Goal: Information Seeking & Learning: Learn about a topic

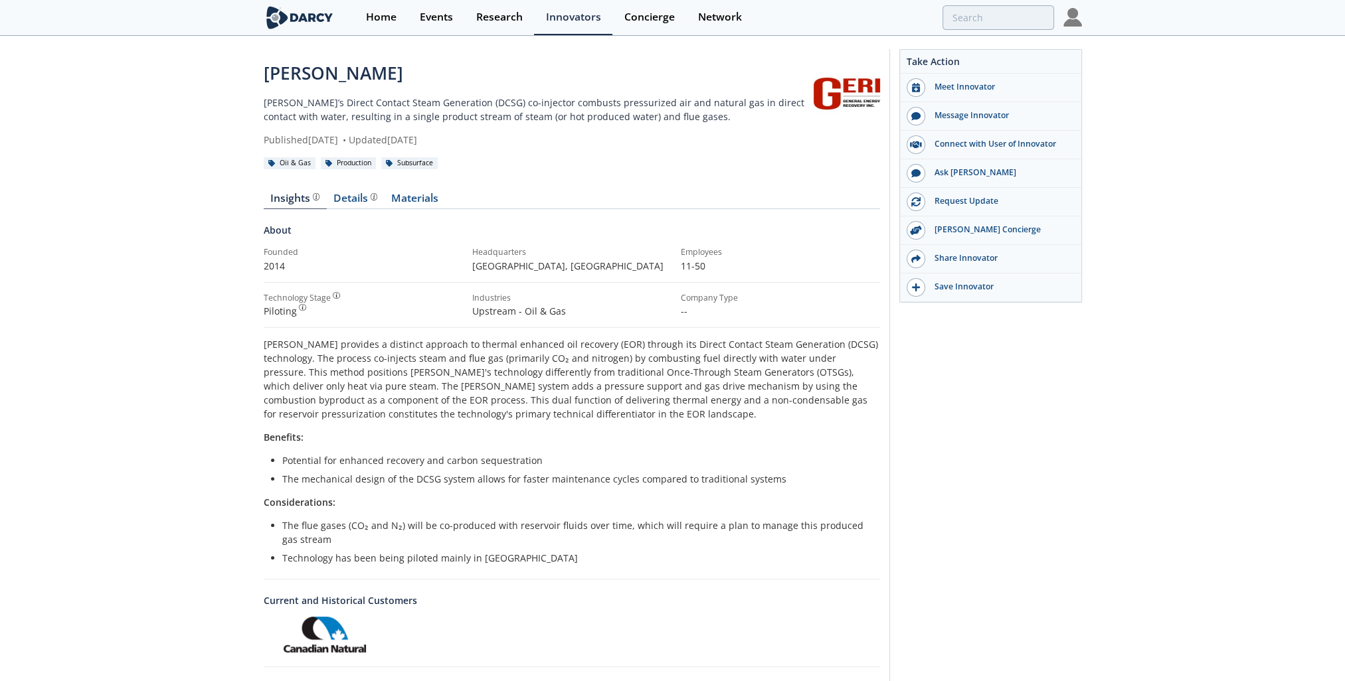
click at [242, 124] on div "[PERSON_NAME] [PERSON_NAME]’s Direct Contact Steam Generation (DCSG) co-injecto…" at bounding box center [672, 421] width 1345 height 768
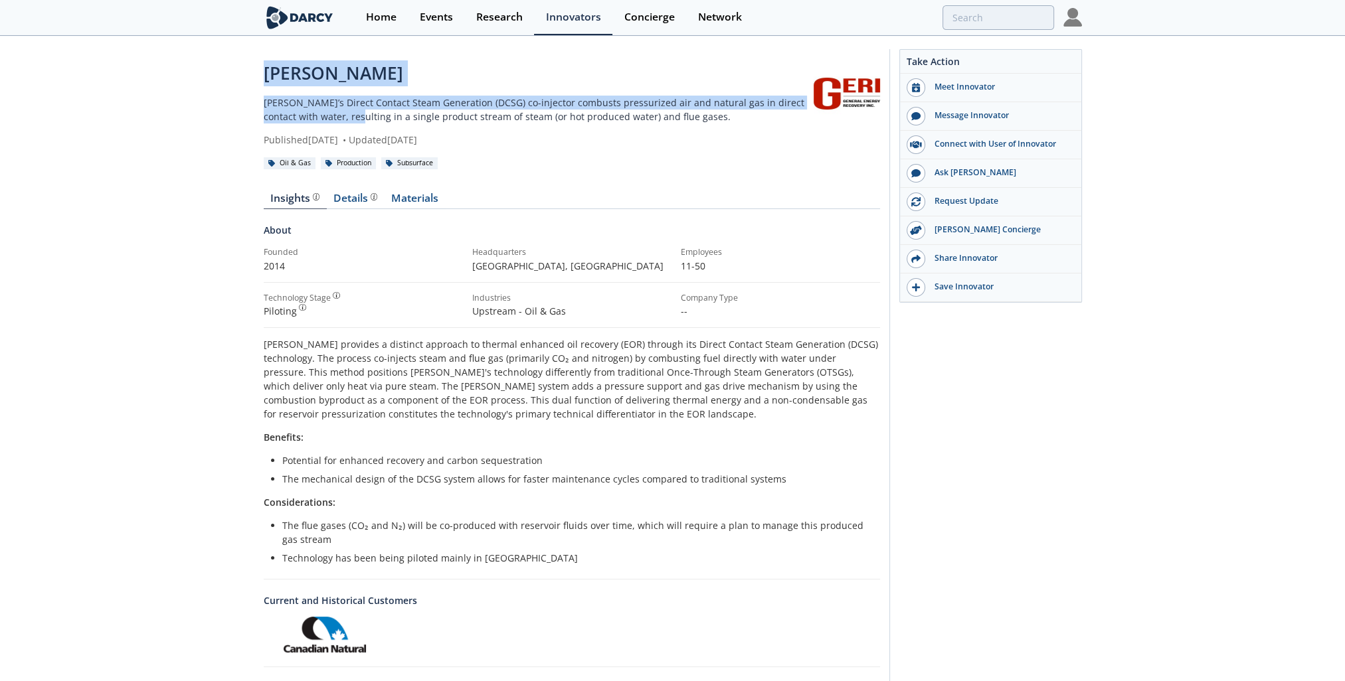
drag, startPoint x: 264, startPoint y: 78, endPoint x: 339, endPoint y: 114, distance: 82.9
click at [339, 114] on div "[PERSON_NAME] [PERSON_NAME]’s Direct Contact Steam Generation (DCSG) co-injecto…" at bounding box center [539, 103] width 550 height 86
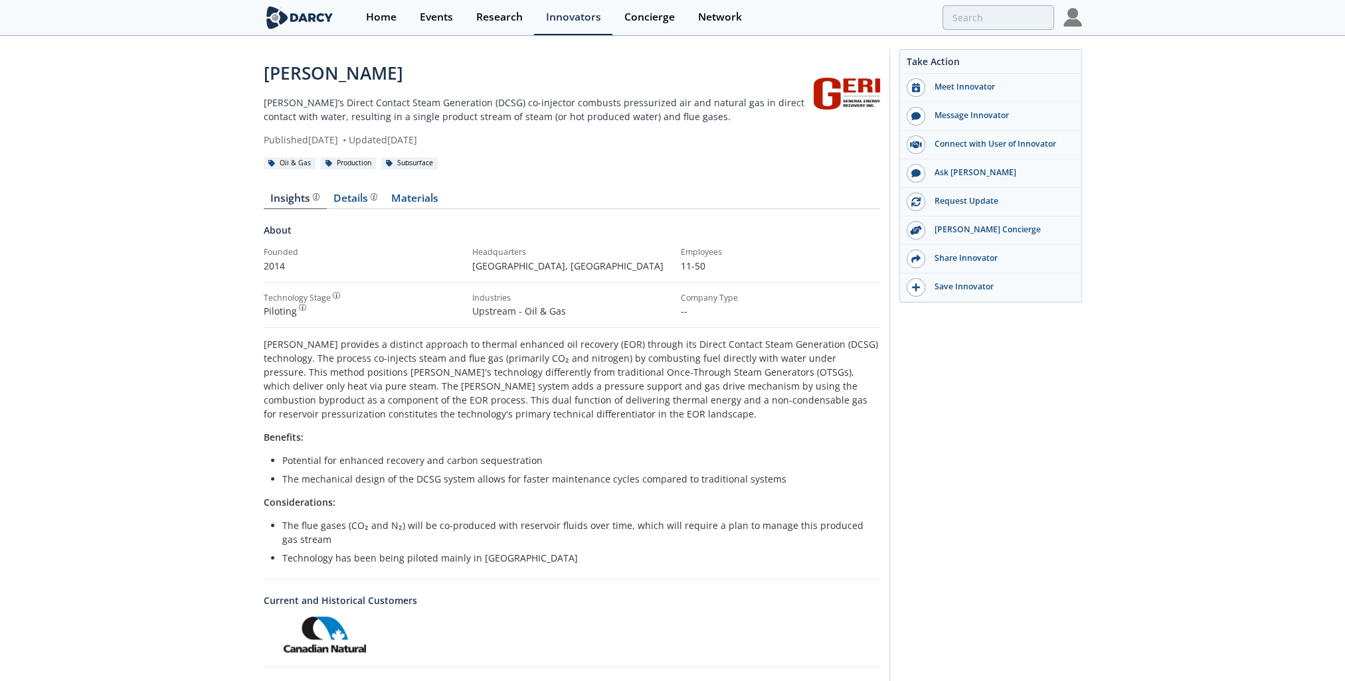
click at [642, 124] on div "[PERSON_NAME] [PERSON_NAME]’s Direct Contact Steam Generation (DCSG) co-injecto…" at bounding box center [539, 103] width 550 height 86
click at [401, 92] on div "[PERSON_NAME] [PERSON_NAME]’s Direct Contact Steam Generation (DCSG) co-injecto…" at bounding box center [539, 103] width 550 height 86
drag, startPoint x: 401, startPoint y: 92, endPoint x: 578, endPoint y: 102, distance: 177.0
click at [568, 102] on p "[PERSON_NAME]’s Direct Contact Steam Generation (DCSG) co-injector combusts pre…" at bounding box center [539, 110] width 550 height 28
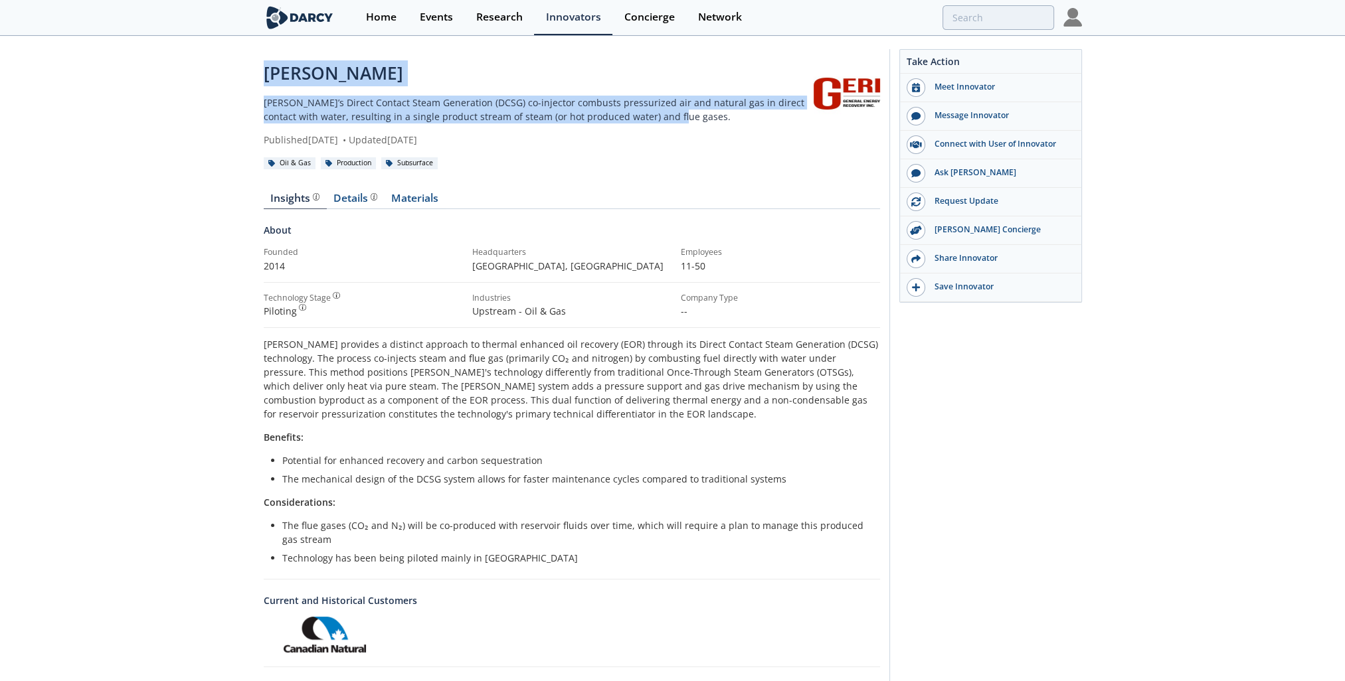
drag, startPoint x: 662, startPoint y: 117, endPoint x: 260, endPoint y: 78, distance: 404.3
click at [260, 78] on div "[PERSON_NAME] [PERSON_NAME]’s Direct Contact Steam Generation (DCSG) co-injecto…" at bounding box center [672, 421] width 1345 height 768
drag, startPoint x: 260, startPoint y: 78, endPoint x: 268, endPoint y: 84, distance: 9.6
click at [268, 84] on div "[PERSON_NAME]" at bounding box center [539, 73] width 550 height 26
click at [275, 86] on div "[PERSON_NAME] [PERSON_NAME]’s Direct Contact Steam Generation (DCSG) co-injecto…" at bounding box center [539, 103] width 550 height 86
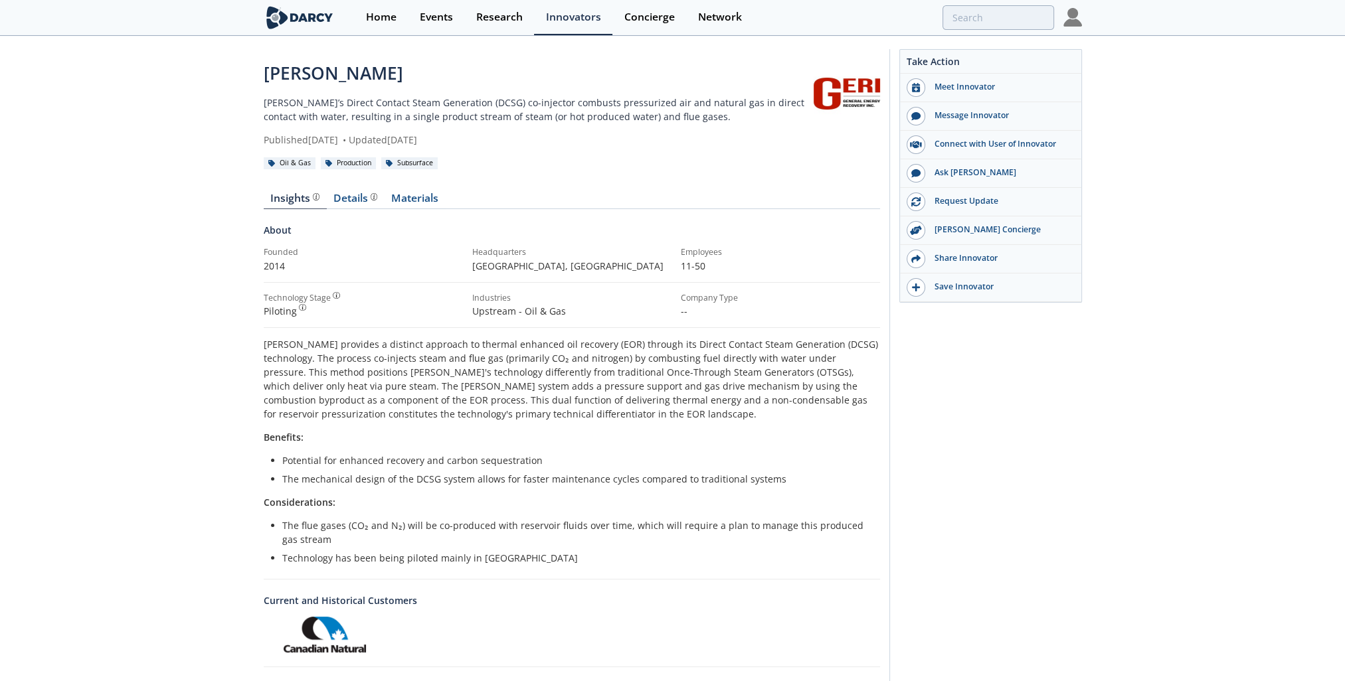
click at [276, 83] on div "[PERSON_NAME]" at bounding box center [539, 73] width 550 height 26
drag, startPoint x: 207, startPoint y: 1, endPoint x: 221, endPoint y: 120, distance: 119.0
click at [221, 120] on div "[PERSON_NAME] [PERSON_NAME]’s Direct Contact Steam Generation (DCSG) co-injecto…" at bounding box center [672, 421] width 1345 height 768
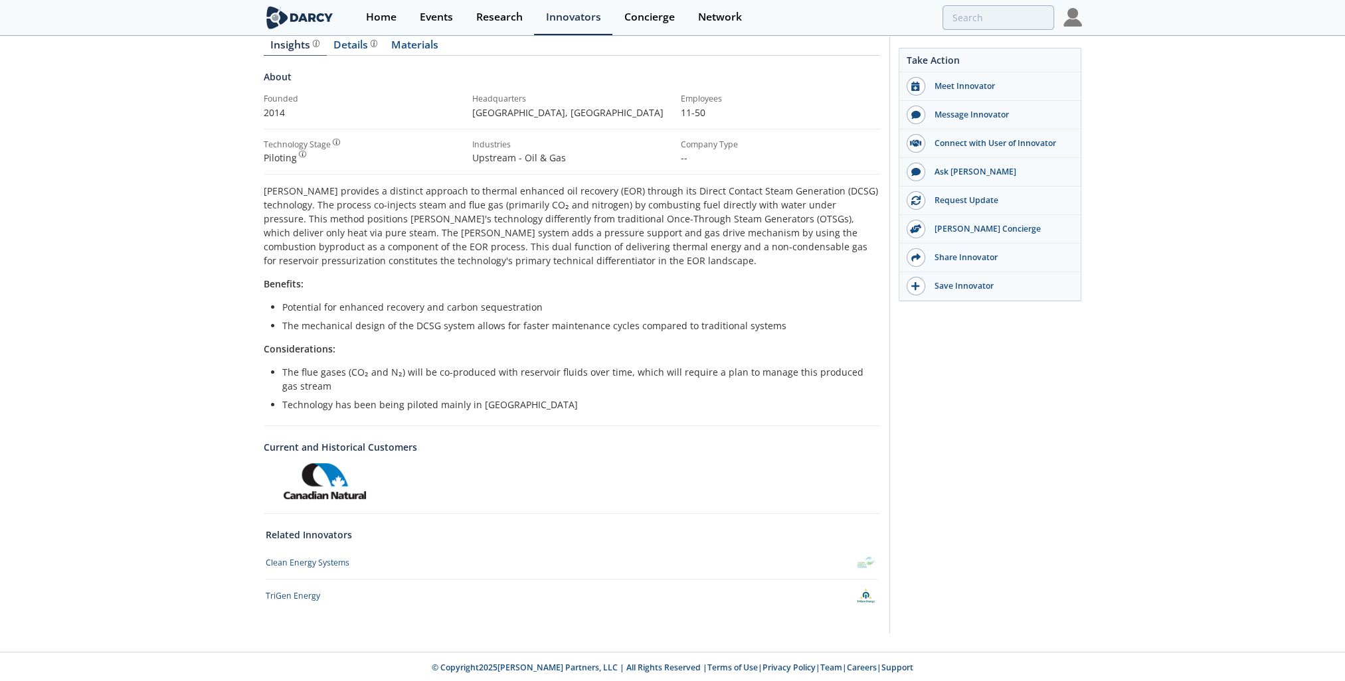
scroll to position [154, 0]
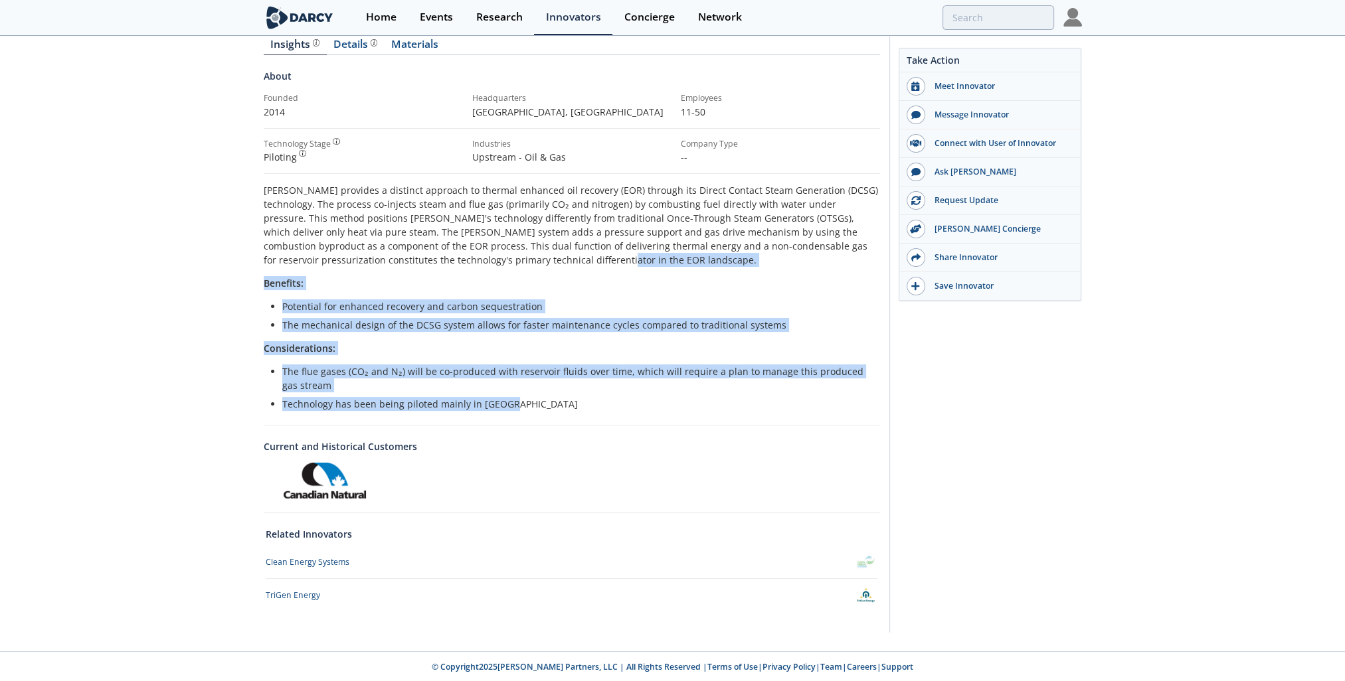
drag, startPoint x: 526, startPoint y: 402, endPoint x: 609, endPoint y: 264, distance: 161.2
click at [609, 264] on div "[PERSON_NAME] provides a distinct approach to thermal enhanced oil recovery (EO…" at bounding box center [572, 297] width 616 height 228
drag, startPoint x: 609, startPoint y: 264, endPoint x: 605, endPoint y: 304, distance: 40.7
click at [605, 304] on li "Potential for enhanced recovery and carbon sequestration" at bounding box center [576, 307] width 588 height 14
click at [608, 325] on li "The mechanical design of the DCSG system allows for faster maintenance cycles c…" at bounding box center [576, 325] width 588 height 14
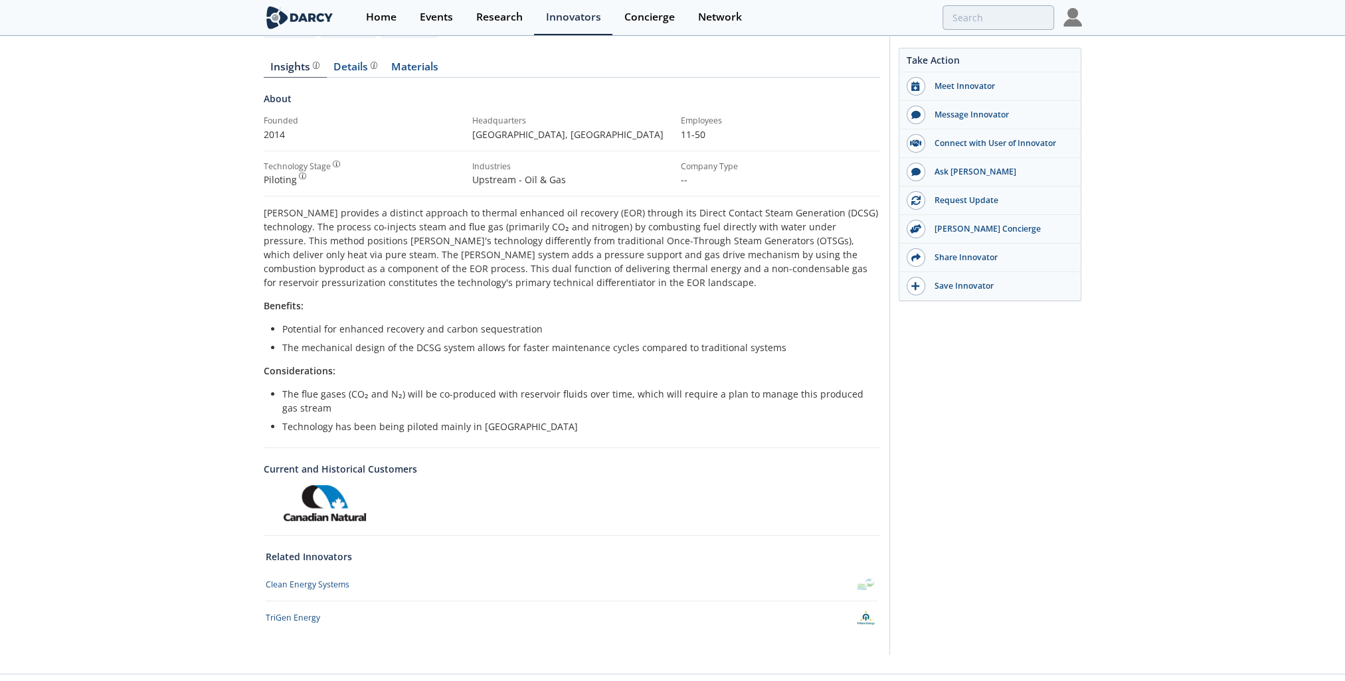
scroll to position [133, 0]
click at [338, 372] on p "Considerations:" at bounding box center [572, 370] width 616 height 14
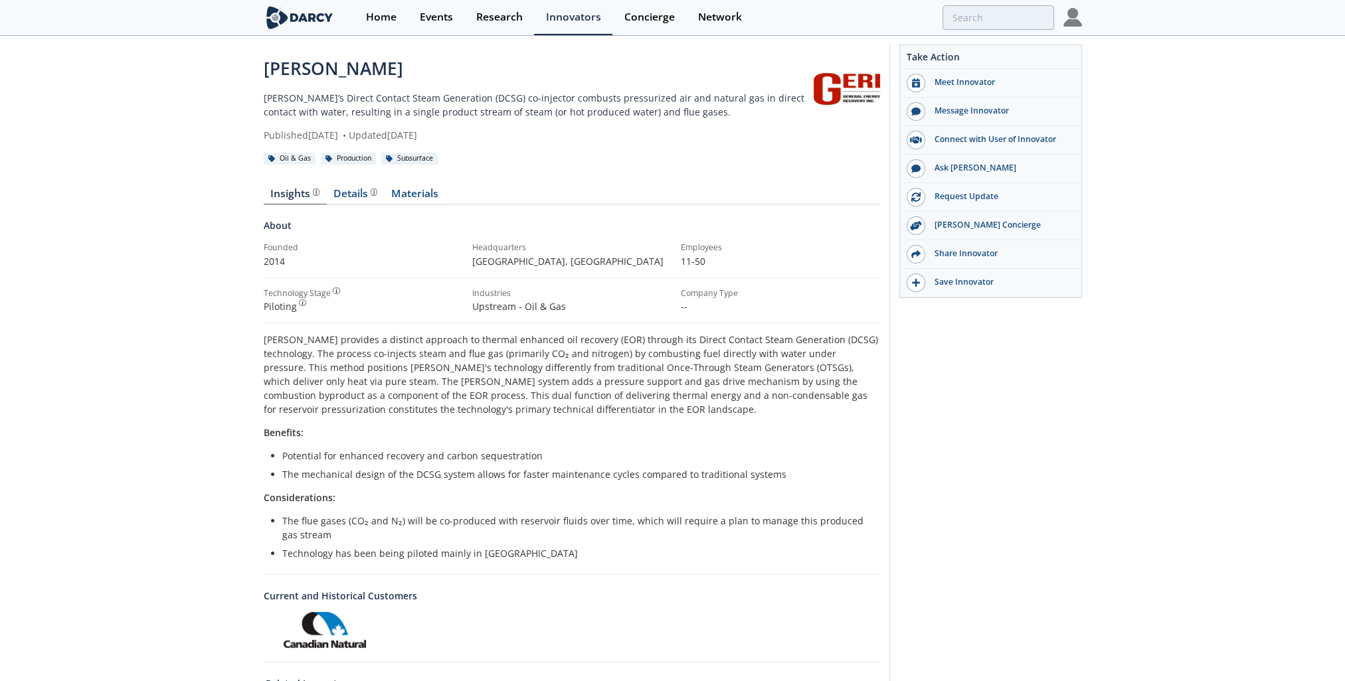
scroll to position [0, 0]
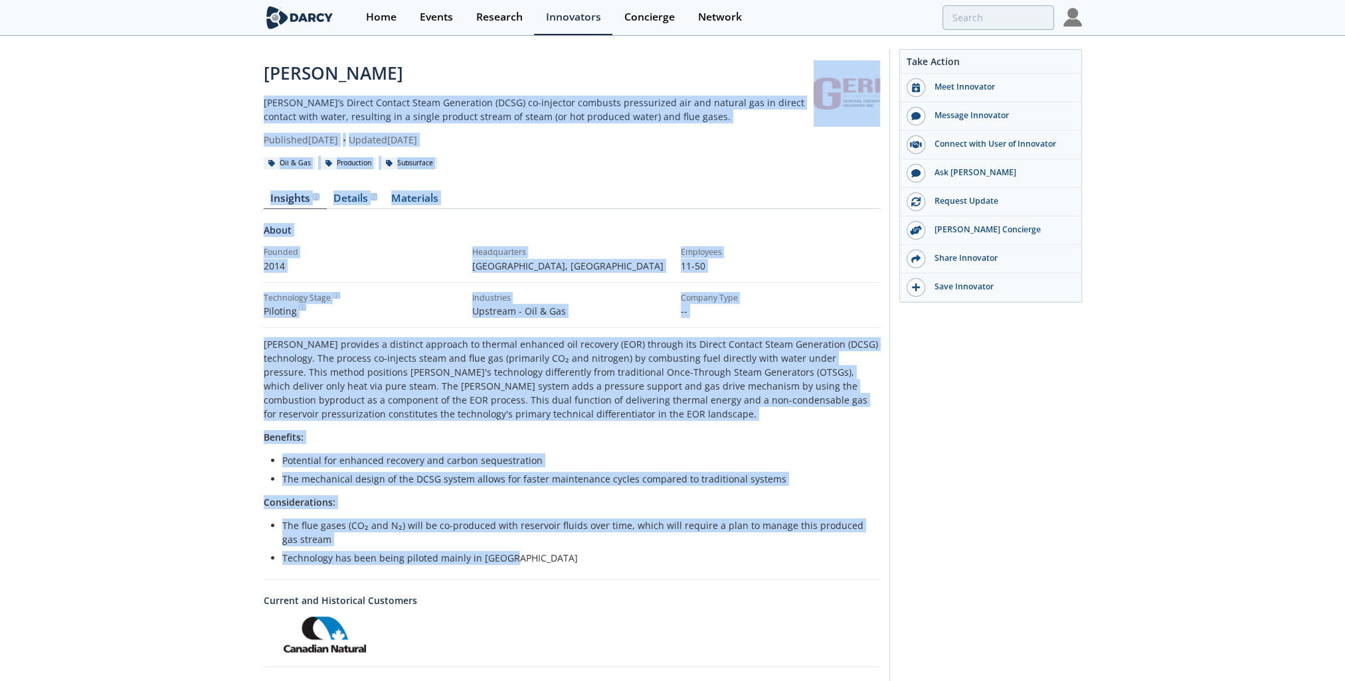
drag, startPoint x: 552, startPoint y: 551, endPoint x: 211, endPoint y: 104, distance: 562.1
click at [211, 104] on div "[PERSON_NAME] [PERSON_NAME]’s Direct Contact Steam Generation (DCSG) co-injecto…" at bounding box center [672, 421] width 1345 height 768
drag, startPoint x: 211, startPoint y: 104, endPoint x: 217, endPoint y: 109, distance: 7.5
click at [217, 109] on div "[PERSON_NAME] [PERSON_NAME]’s Direct Contact Steam Generation (DCSG) co-injecto…" at bounding box center [672, 421] width 1345 height 768
click at [222, 118] on div "[PERSON_NAME] [PERSON_NAME]’s Direct Contact Steam Generation (DCSG) co-injecto…" at bounding box center [672, 421] width 1345 height 768
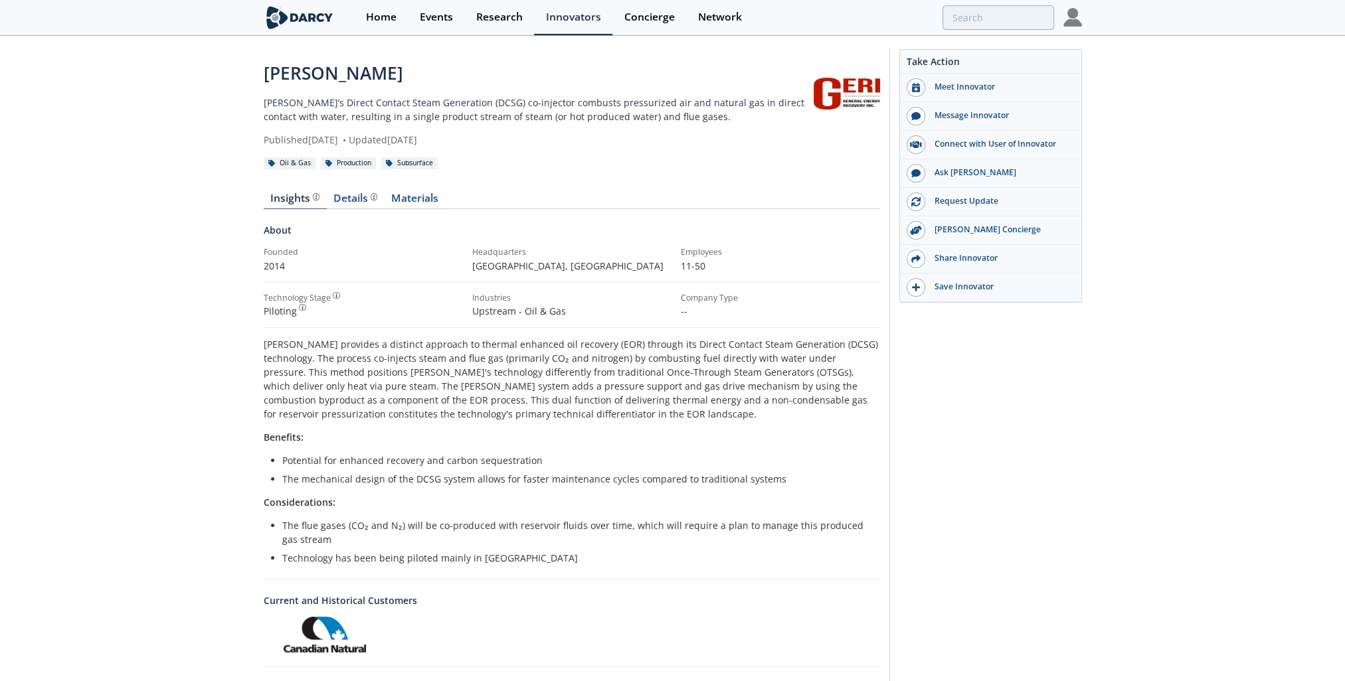
click at [174, 28] on section "Home Events Research Innovators Concierge Network" at bounding box center [672, 18] width 1345 height 36
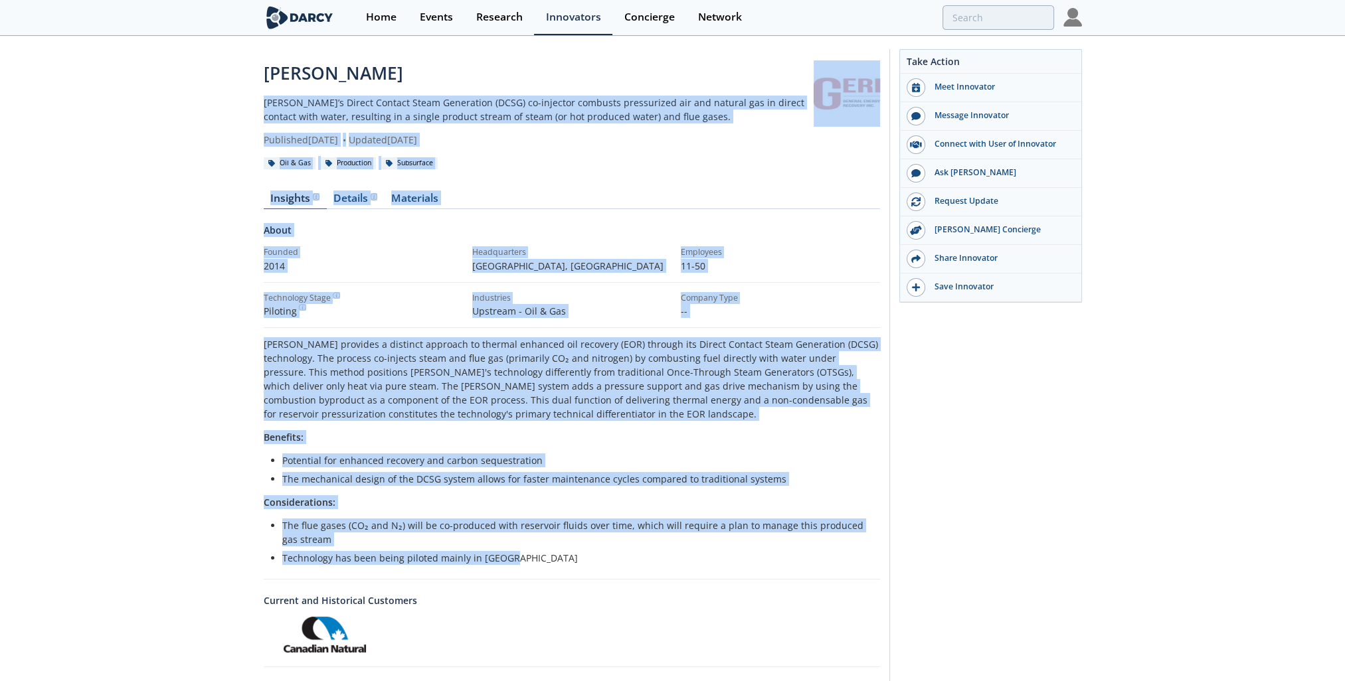
drag, startPoint x: 516, startPoint y: 562, endPoint x: 248, endPoint y: 88, distance: 544.9
click at [248, 88] on div "[PERSON_NAME] [PERSON_NAME]’s Direct Contact Steam Generation (DCSG) co-injecto…" at bounding box center [672, 421] width 1345 height 768
click at [389, 447] on p "Considerations:" at bounding box center [572, 502] width 616 height 14
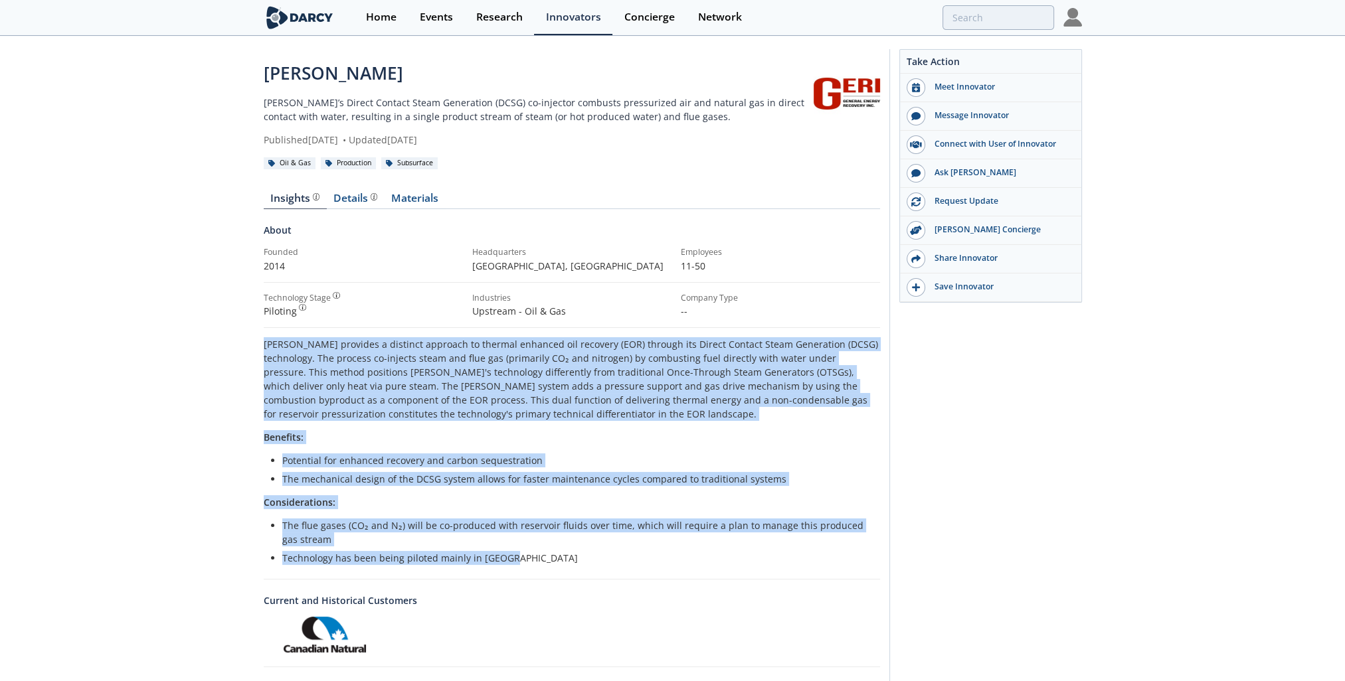
drag, startPoint x: 532, startPoint y: 565, endPoint x: 260, endPoint y: 336, distance: 355.5
click at [260, 336] on div "[PERSON_NAME] [PERSON_NAME]’s Direct Contact Steam Generation (DCSG) co-injecto…" at bounding box center [672, 421] width 1345 height 768
drag, startPoint x: 260, startPoint y: 336, endPoint x: 290, endPoint y: 380, distance: 53.4
click at [290, 380] on p "[PERSON_NAME] provides a distinct approach to thermal enhanced oil recovery (EO…" at bounding box center [572, 379] width 616 height 84
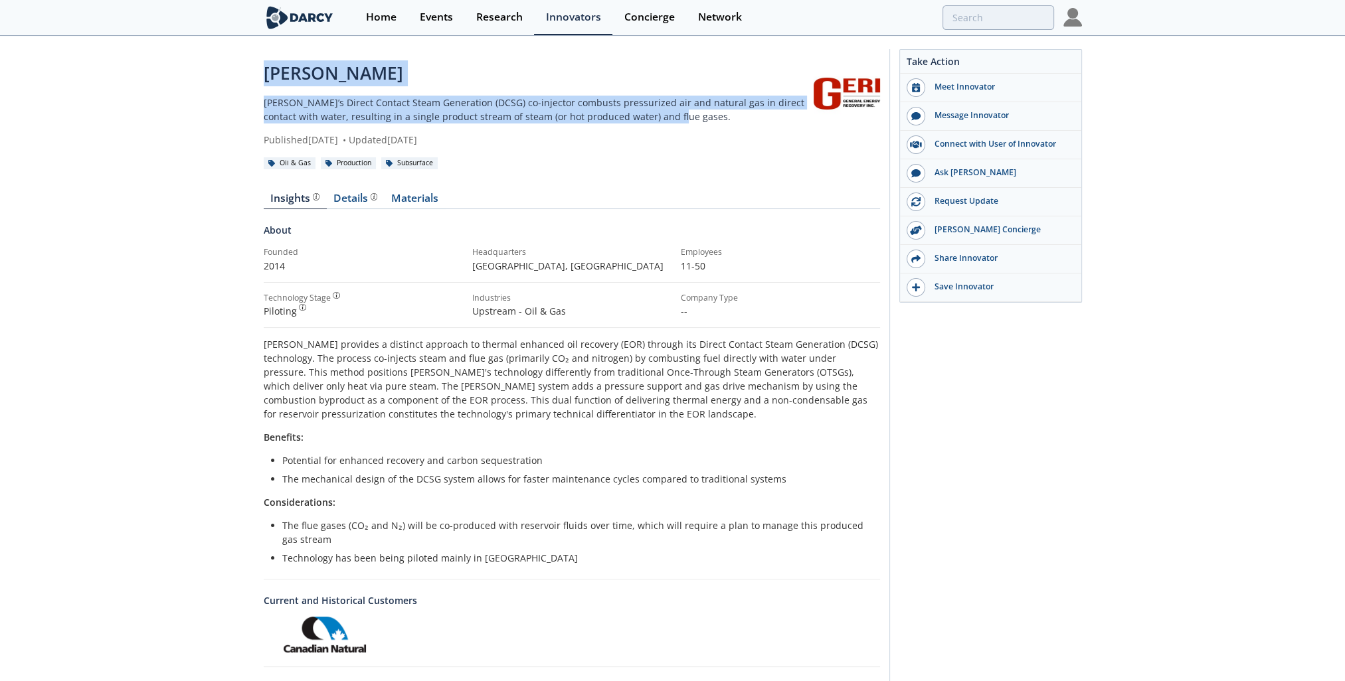
drag, startPoint x: 260, startPoint y: 87, endPoint x: 667, endPoint y: 119, distance: 408.4
click at [667, 119] on div "[PERSON_NAME] [PERSON_NAME]’s Direct Contact Steam Generation (DCSG) co-injecto…" at bounding box center [672, 421] width 1345 height 768
click at [666, 120] on p "[PERSON_NAME]’s Direct Contact Steam Generation (DCSG) co-injector combusts pre…" at bounding box center [539, 110] width 550 height 28
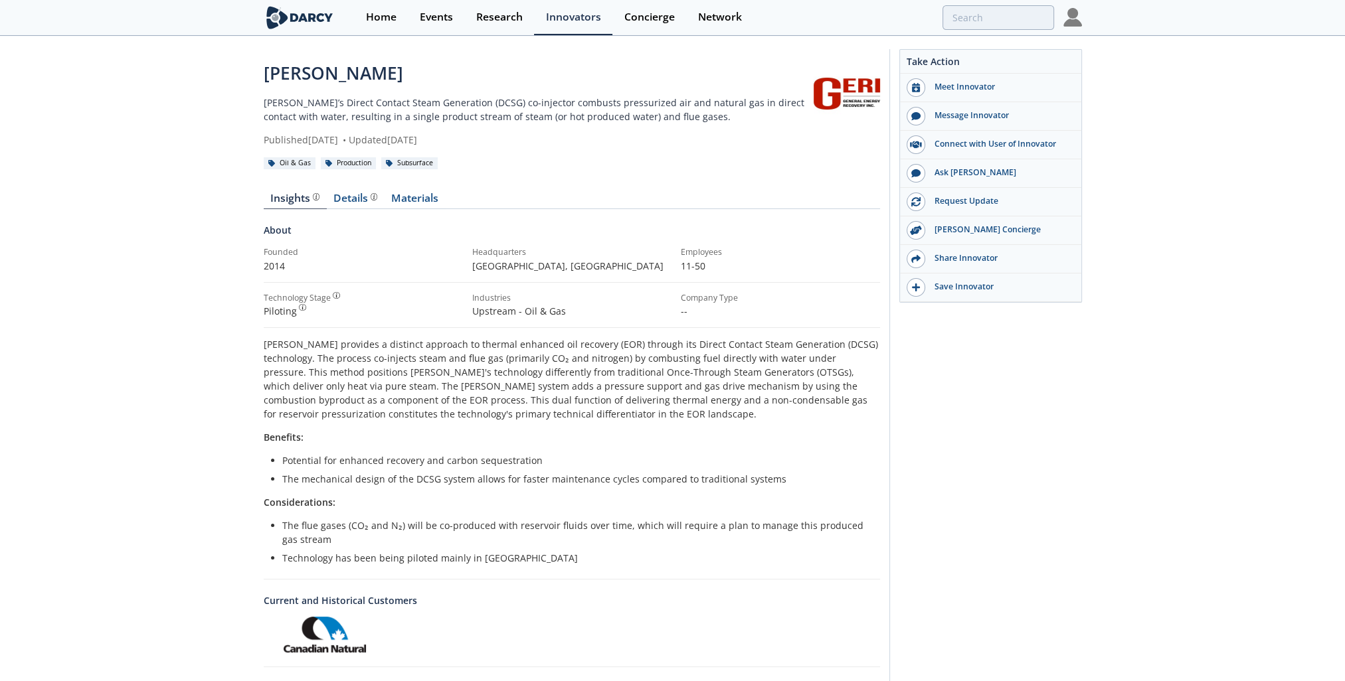
click at [662, 124] on div "[PERSON_NAME] [PERSON_NAME]’s Direct Contact Steam Generation (DCSG) co-injecto…" at bounding box center [539, 103] width 550 height 86
drag, startPoint x: 662, startPoint y: 124, endPoint x: 253, endPoint y: 73, distance: 412.3
click at [253, 73] on div "[PERSON_NAME] [PERSON_NAME]’s Direct Contact Steam Generation (DCSG) co-injecto…" at bounding box center [672, 421] width 1345 height 768
click at [274, 98] on p "[PERSON_NAME]’s Direct Contact Steam Generation (DCSG) co-injector combusts pre…" at bounding box center [539, 110] width 550 height 28
click at [256, 102] on div "[PERSON_NAME] [PERSON_NAME]’s Direct Contact Steam Generation (DCSG) co-injecto…" at bounding box center [672, 421] width 1345 height 768
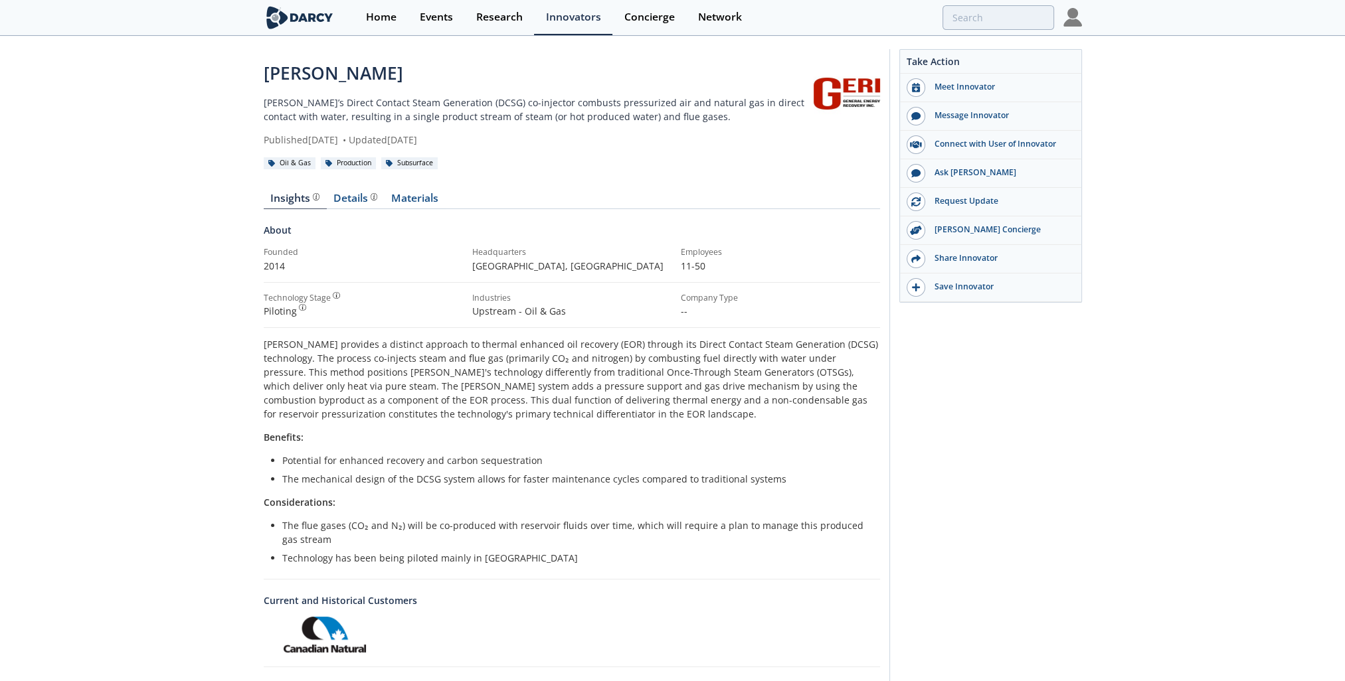
drag, startPoint x: 262, startPoint y: 105, endPoint x: 491, endPoint y: 142, distance: 231.5
click at [491, 142] on div "[PERSON_NAME] [PERSON_NAME]’s Direct Contact Steam Generation (DCSG) co-injecto…" at bounding box center [672, 421] width 1345 height 768
click at [491, 142] on div "Published [DATE] • Updated [DATE]" at bounding box center [539, 140] width 550 height 14
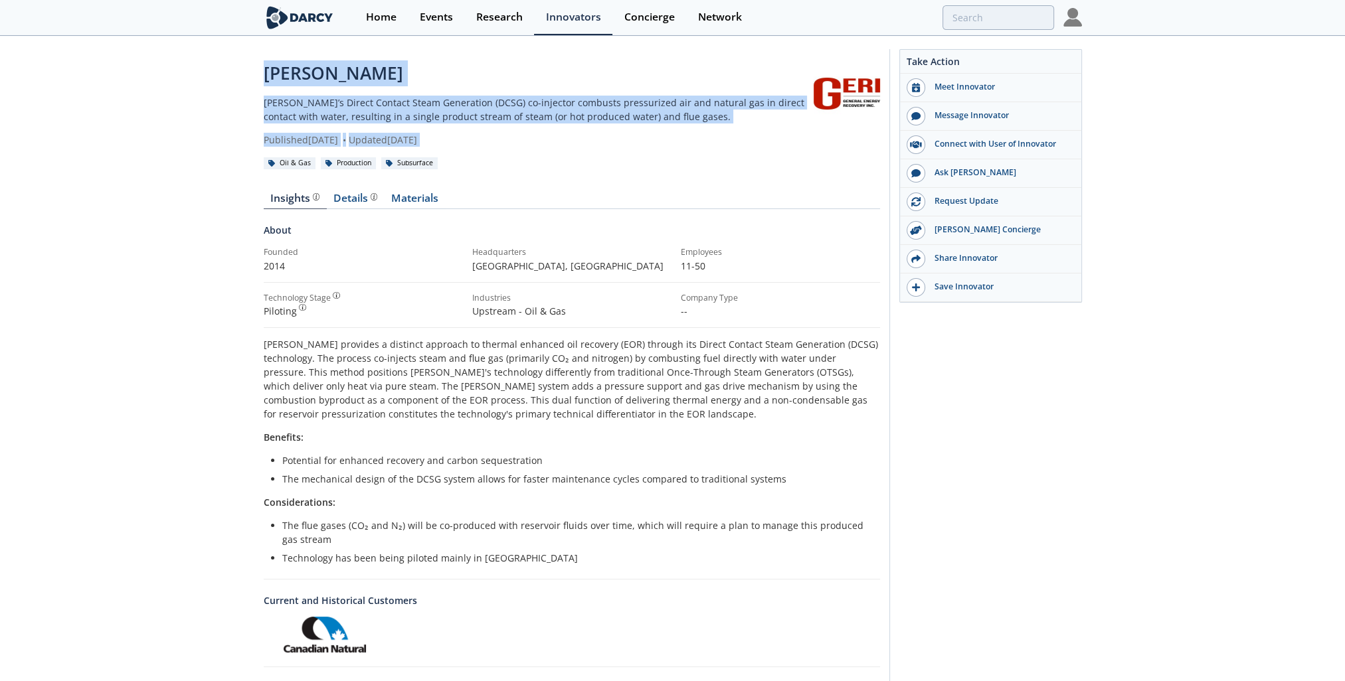
drag, startPoint x: 491, startPoint y: 142, endPoint x: 266, endPoint y: 81, distance: 233.3
click at [266, 81] on div "[PERSON_NAME] [PERSON_NAME]’s Direct Contact Steam Generation (DCSG) co-injecto…" at bounding box center [539, 103] width 550 height 86
click at [457, 145] on div "Published [DATE] • Updated [DATE]" at bounding box center [539, 140] width 550 height 14
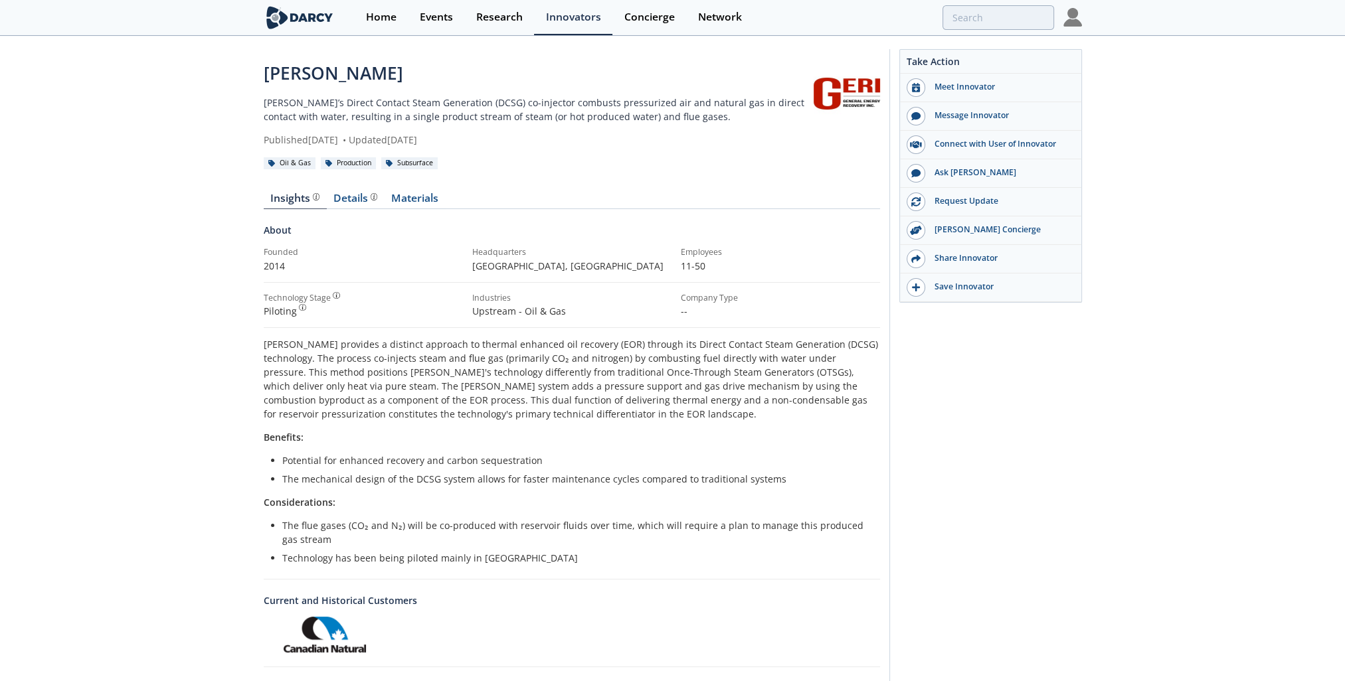
click at [433, 408] on p "[PERSON_NAME] provides a distinct approach to thermal enhanced oil recovery (EO…" at bounding box center [572, 379] width 616 height 84
click at [488, 422] on div "[PERSON_NAME] provides a distinct approach to thermal enhanced oil recovery (EO…" at bounding box center [572, 451] width 616 height 228
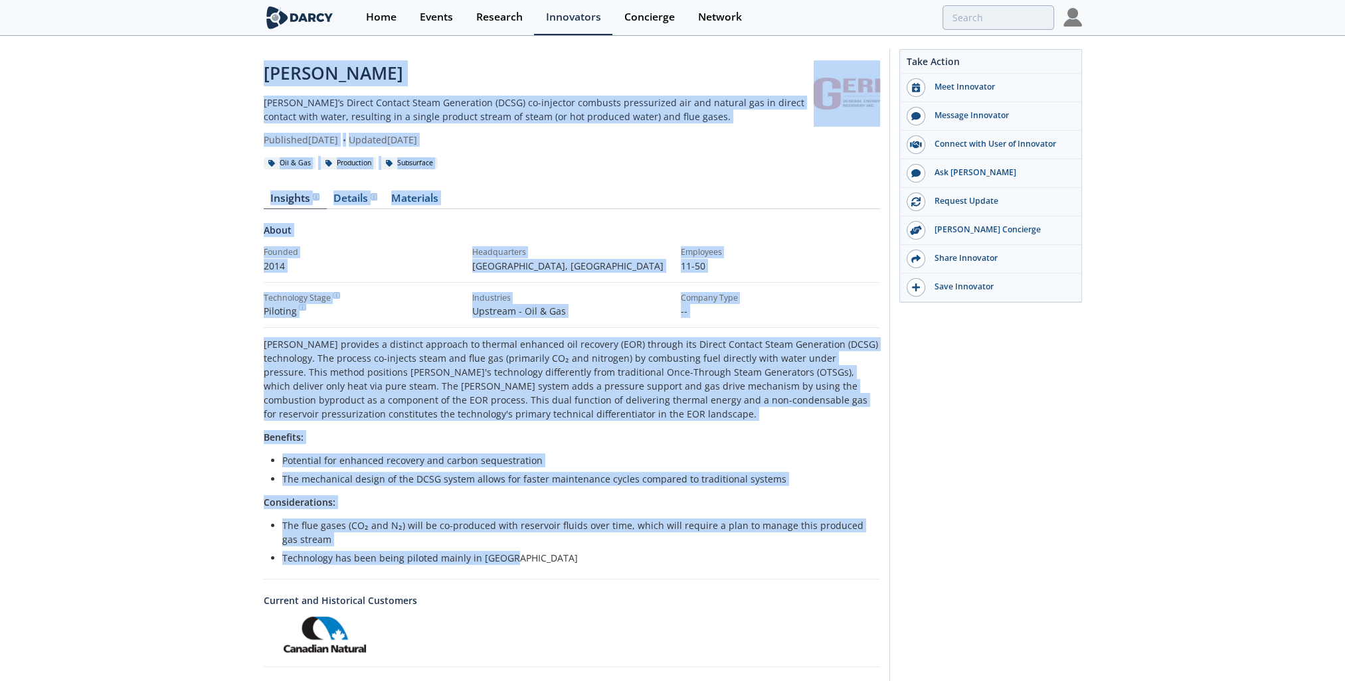
drag, startPoint x: 510, startPoint y: 564, endPoint x: 229, endPoint y: 54, distance: 582.4
click at [229, 54] on div "[PERSON_NAME] [PERSON_NAME]’s Direct Contact Steam Generation (DCSG) co-injecto…" at bounding box center [672, 421] width 1345 height 768
click at [266, 377] on p "[PERSON_NAME] provides a distinct approach to thermal enhanced oil recovery (EO…" at bounding box center [572, 379] width 616 height 84
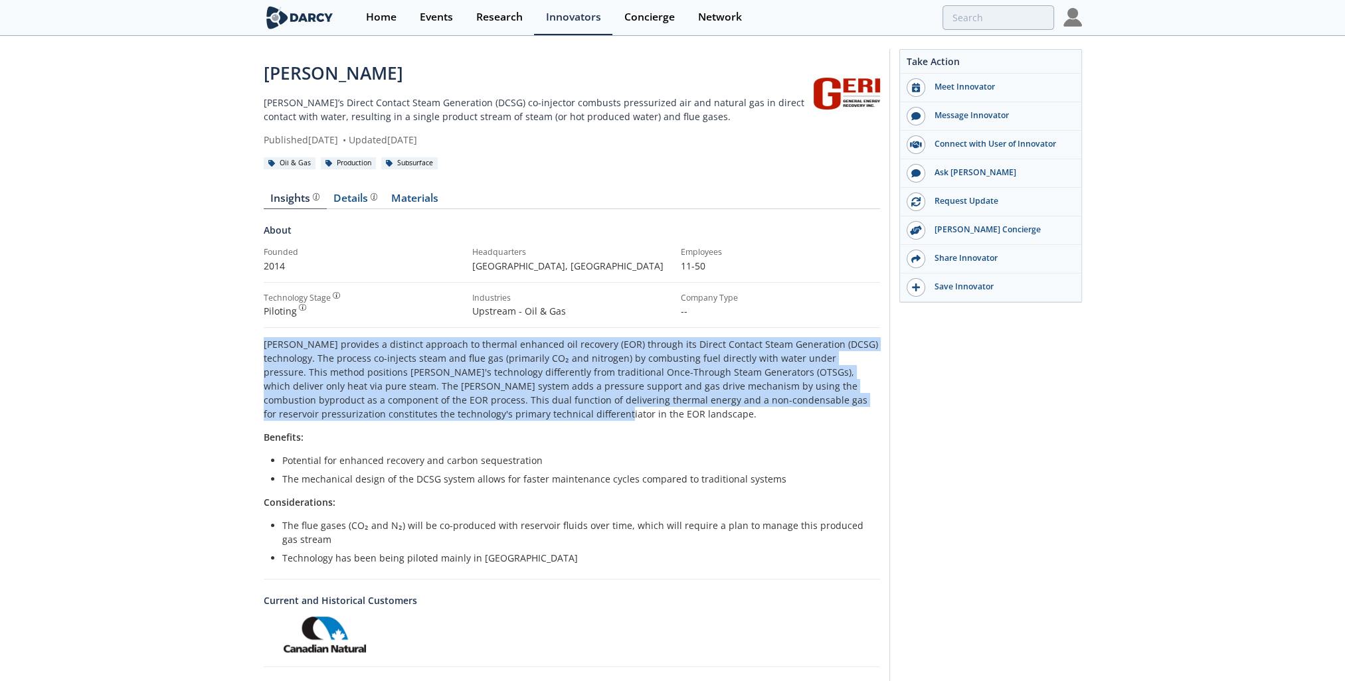
drag, startPoint x: 264, startPoint y: 343, endPoint x: 494, endPoint y: 413, distance: 240.4
click at [494, 413] on p "[PERSON_NAME] provides a distinct approach to thermal enhanced oil recovery (EO…" at bounding box center [572, 379] width 616 height 84
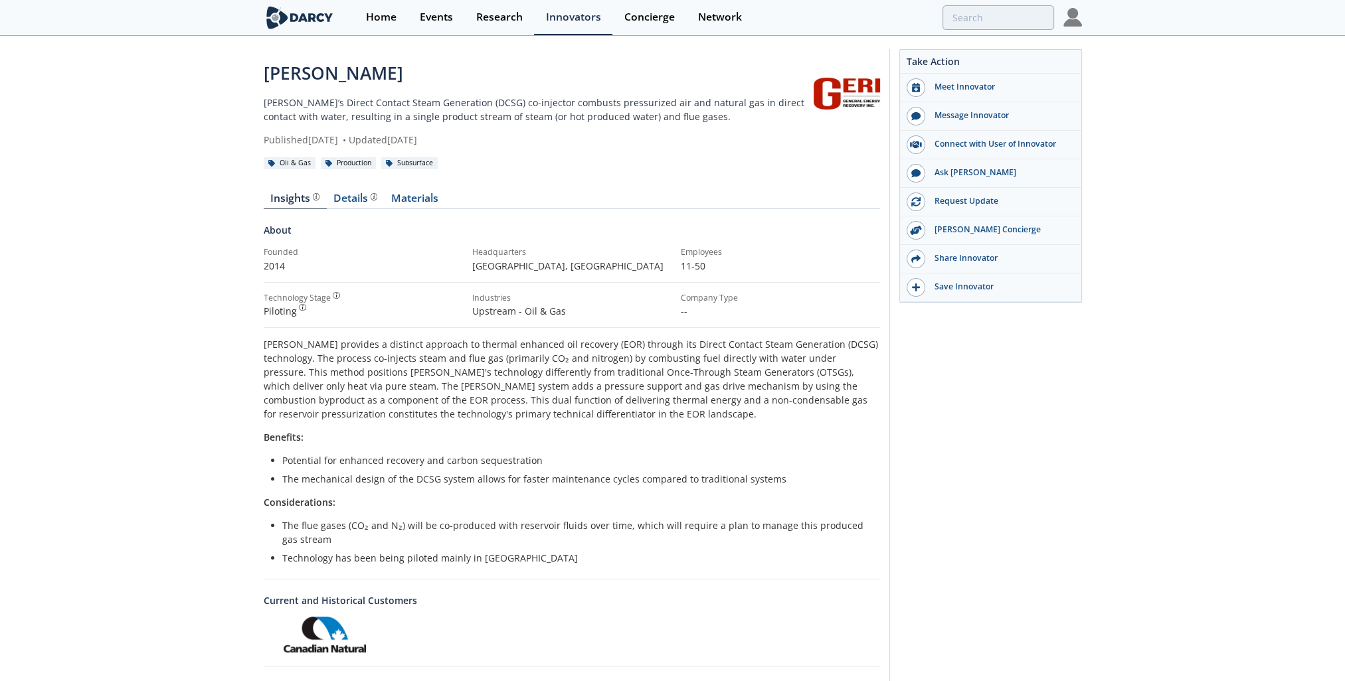
drag, startPoint x: 494, startPoint y: 413, endPoint x: 495, endPoint y: 436, distance: 22.6
click at [495, 436] on p "Benefits:" at bounding box center [572, 437] width 616 height 14
drag, startPoint x: 507, startPoint y: 575, endPoint x: 244, endPoint y: 331, distance: 358.1
click at [244, 331] on div "[PERSON_NAME] [PERSON_NAME]’s Direct Contact Steam Generation (DCSG) co-injecto…" at bounding box center [672, 421] width 1345 height 768
click at [251, 94] on div "[PERSON_NAME] [PERSON_NAME]’s Direct Contact Steam Generation (DCSG) co-injecto…" at bounding box center [672, 421] width 1345 height 768
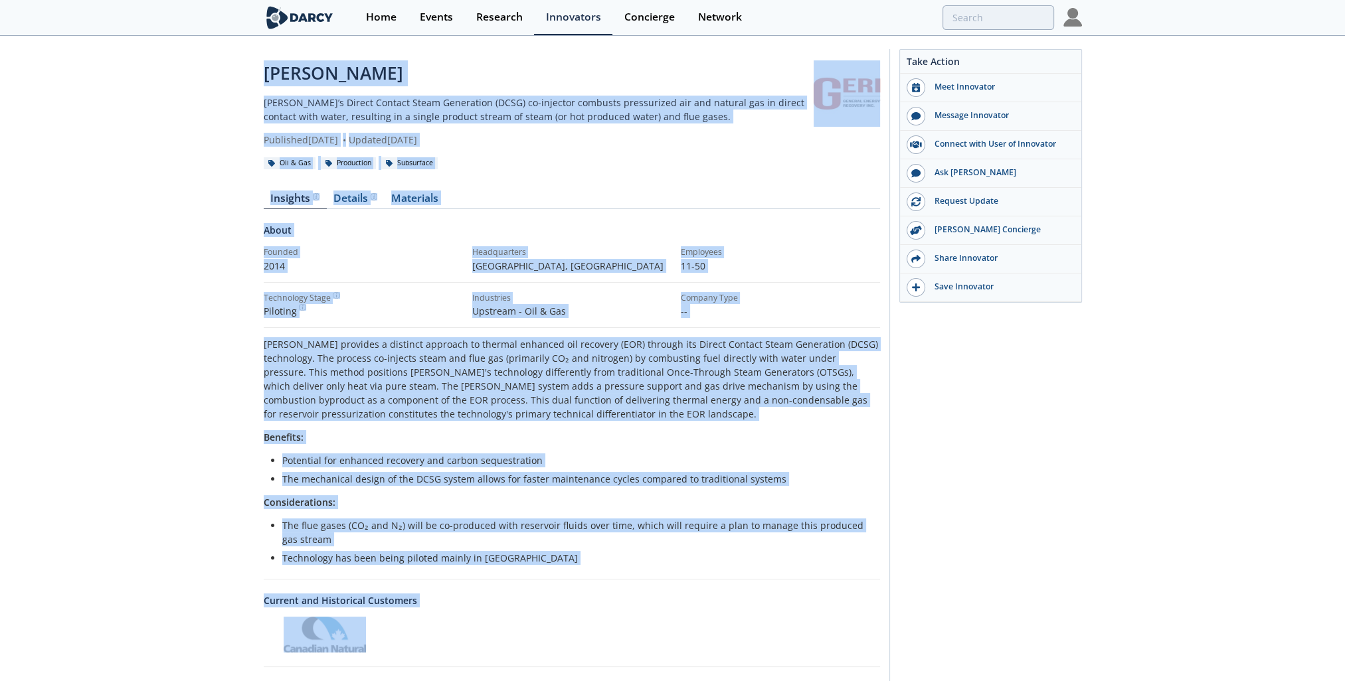
drag, startPoint x: 263, startPoint y: 76, endPoint x: 432, endPoint y: 644, distance: 593.2
click at [432, 447] on div "[PERSON_NAME] [PERSON_NAME]’s Direct Contact Steam Generation (DCSG) co-injecto…" at bounding box center [572, 421] width 616 height 722
drag, startPoint x: 432, startPoint y: 644, endPoint x: 361, endPoint y: 542, distance: 124.9
click at [361, 447] on li "The flue gases (CO₂ and N₂) will be co-produced with reservoir fluids over time…" at bounding box center [576, 533] width 588 height 28
click at [359, 447] on li "The flue gases (CO₂ and N₂) will be co-produced with reservoir fluids over time…" at bounding box center [576, 533] width 588 height 28
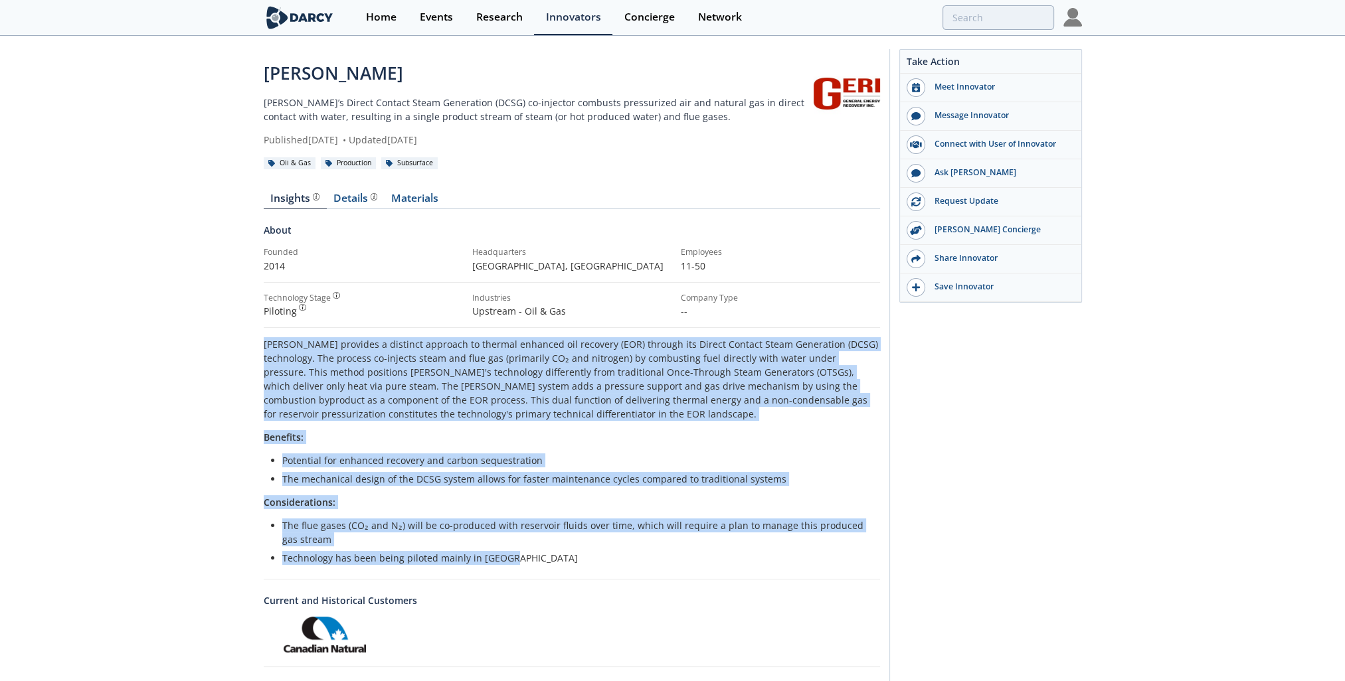
drag, startPoint x: 520, startPoint y: 558, endPoint x: 264, endPoint y: 347, distance: 331.8
click at [264, 347] on div "[PERSON_NAME] provides a distinct approach to thermal enhanced oil recovery (EO…" at bounding box center [572, 451] width 616 height 228
click at [264, 347] on p "[PERSON_NAME] provides a distinct approach to thermal enhanced oil recovery (EO…" at bounding box center [572, 379] width 616 height 84
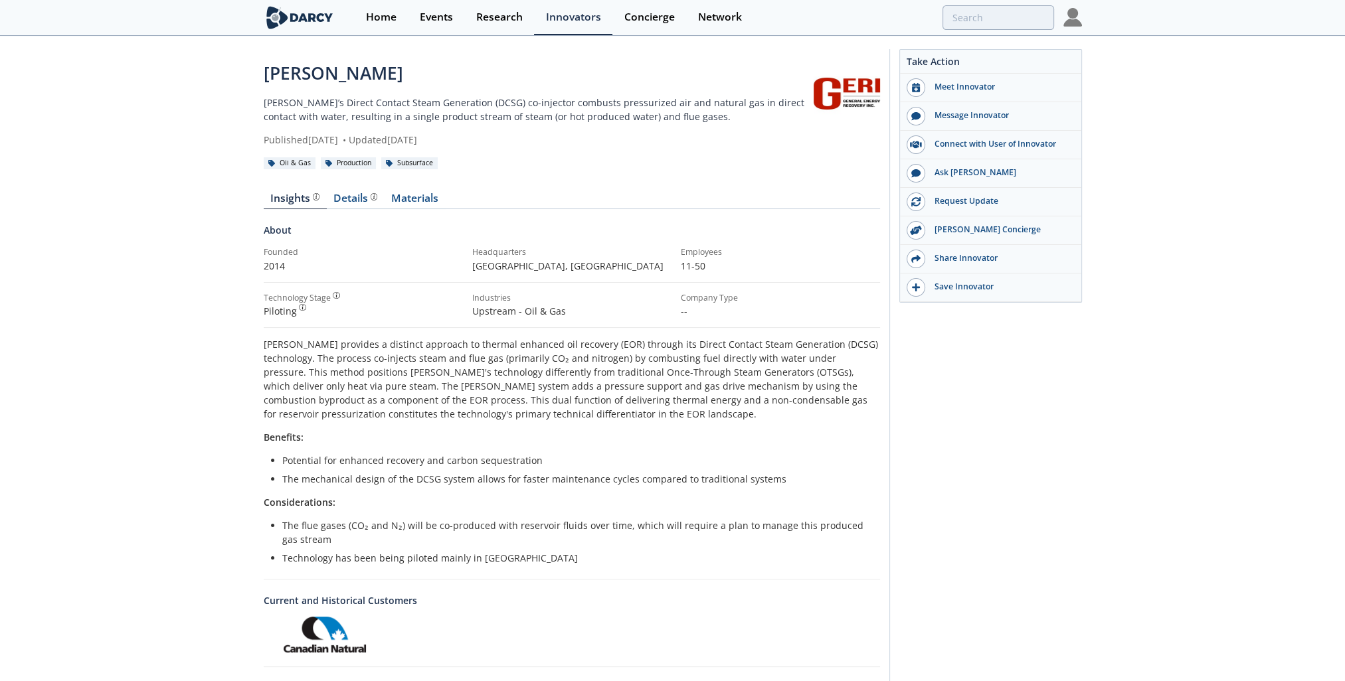
click at [264, 345] on p "[PERSON_NAME] provides a distinct approach to thermal enhanced oil recovery (EO…" at bounding box center [572, 379] width 616 height 84
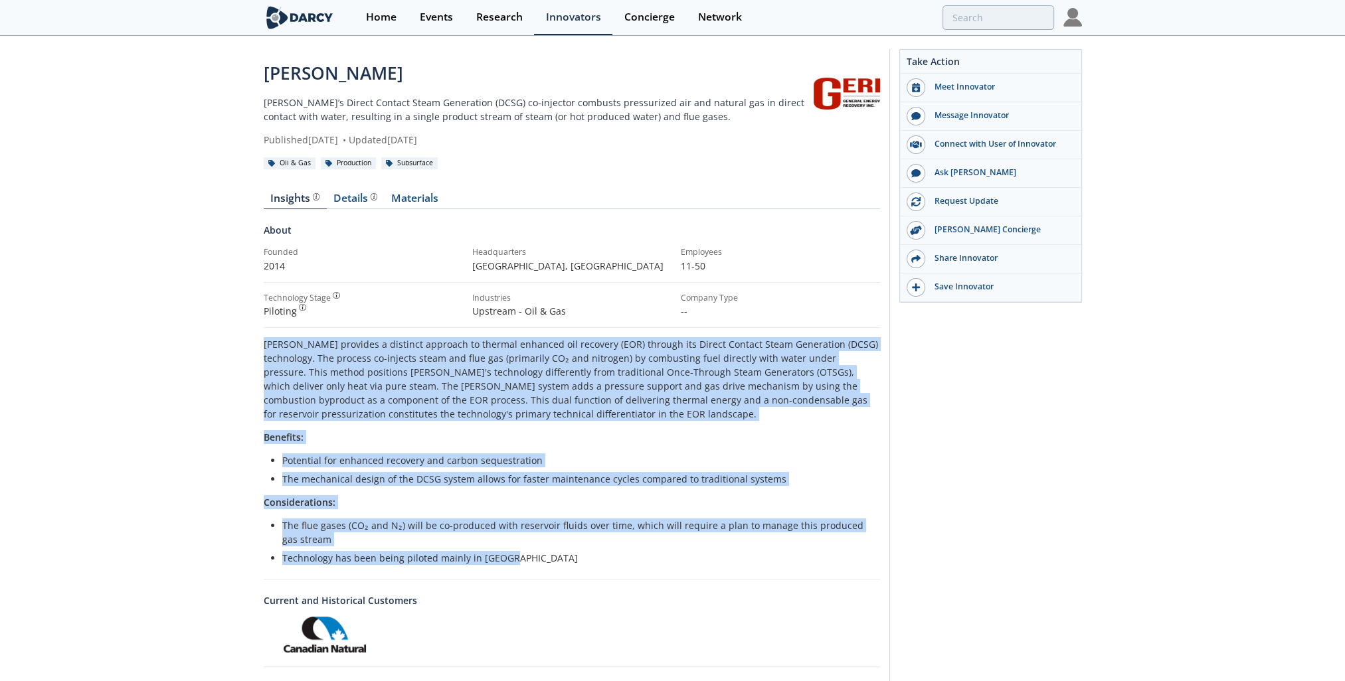
drag, startPoint x: 263, startPoint y: 345, endPoint x: 563, endPoint y: 552, distance: 363.9
click at [563, 447] on div "[PERSON_NAME] provides a distinct approach to thermal enhanced oil recovery (EO…" at bounding box center [572, 451] width 616 height 228
drag, startPoint x: 563, startPoint y: 552, endPoint x: 537, endPoint y: 561, distance: 27.3
click at [537, 447] on li "Technology has been being piloted mainly in [GEOGRAPHIC_DATA]" at bounding box center [576, 558] width 588 height 14
click at [327, 406] on p "[PERSON_NAME] provides a distinct approach to thermal enhanced oil recovery (EO…" at bounding box center [572, 379] width 616 height 84
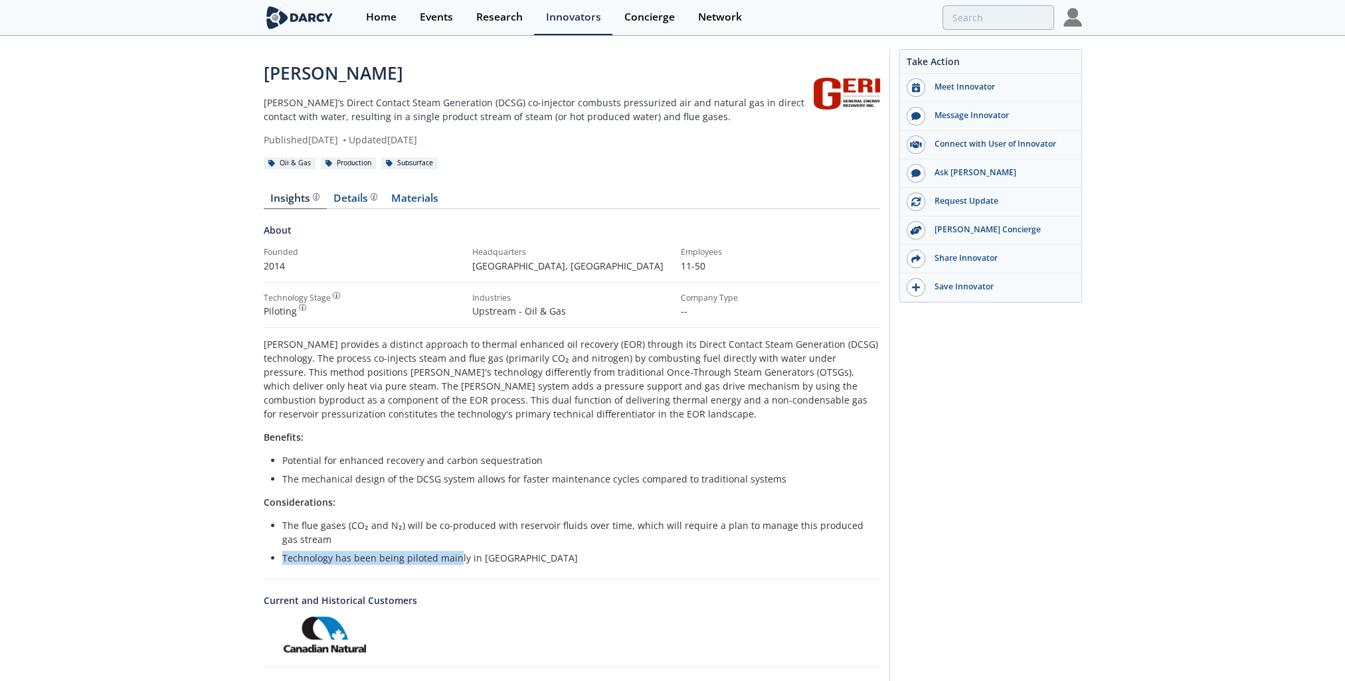
click at [456, 447] on ul "The flue gases (CO₂ and N₂) will be co-produced with reservoir fluids over time…" at bounding box center [572, 542] width 598 height 46
drag, startPoint x: 456, startPoint y: 546, endPoint x: 505, endPoint y: 559, distance: 50.9
click at [505, 447] on li "Technology has been being piloted mainly in [GEOGRAPHIC_DATA]" at bounding box center [576, 558] width 588 height 14
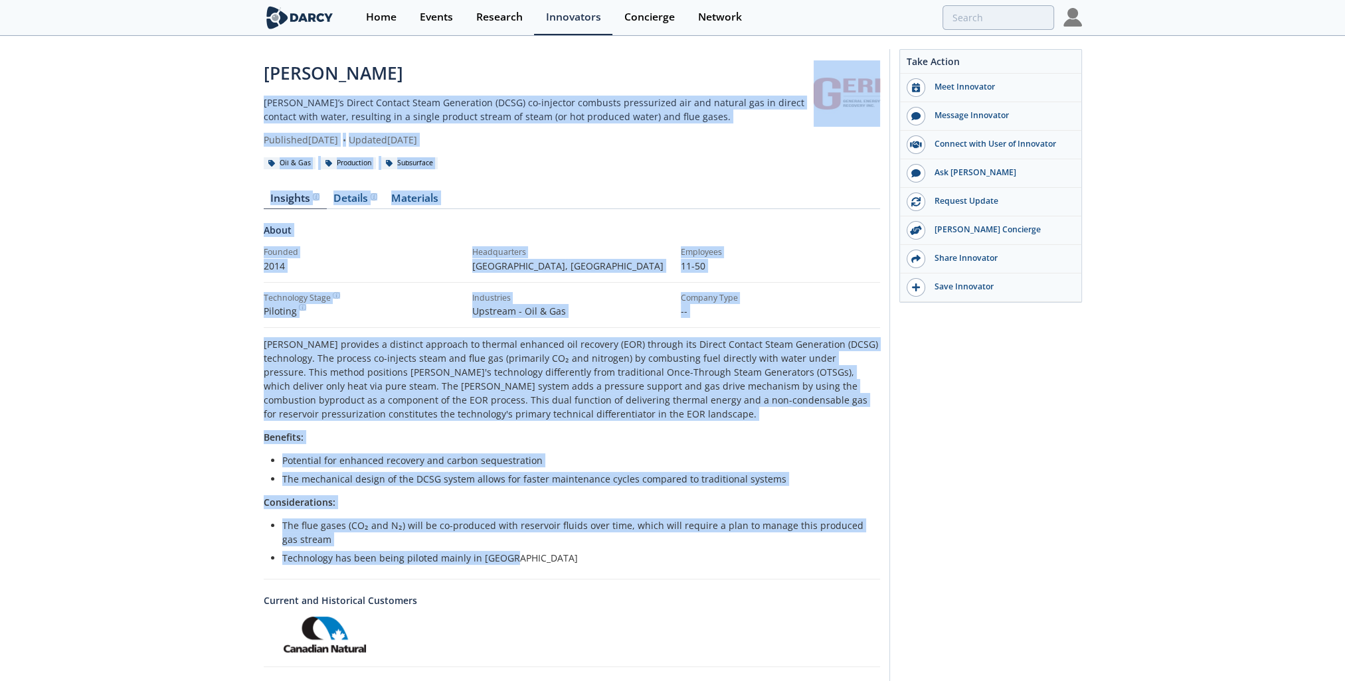
drag, startPoint x: 512, startPoint y: 558, endPoint x: 259, endPoint y: 105, distance: 518.9
click at [259, 105] on div "[PERSON_NAME] [PERSON_NAME]’s Direct Contact Steam Generation (DCSG) co-injecto…" at bounding box center [672, 421] width 1345 height 768
drag, startPoint x: 259, startPoint y: 105, endPoint x: 269, endPoint y: 103, distance: 10.2
click at [269, 103] on p "[PERSON_NAME]’s Direct Contact Steam Generation (DCSG) co-injector combusts pre…" at bounding box center [539, 110] width 550 height 28
click at [333, 409] on p "[PERSON_NAME] provides a distinct approach to thermal enhanced oil recovery (EO…" at bounding box center [572, 379] width 616 height 84
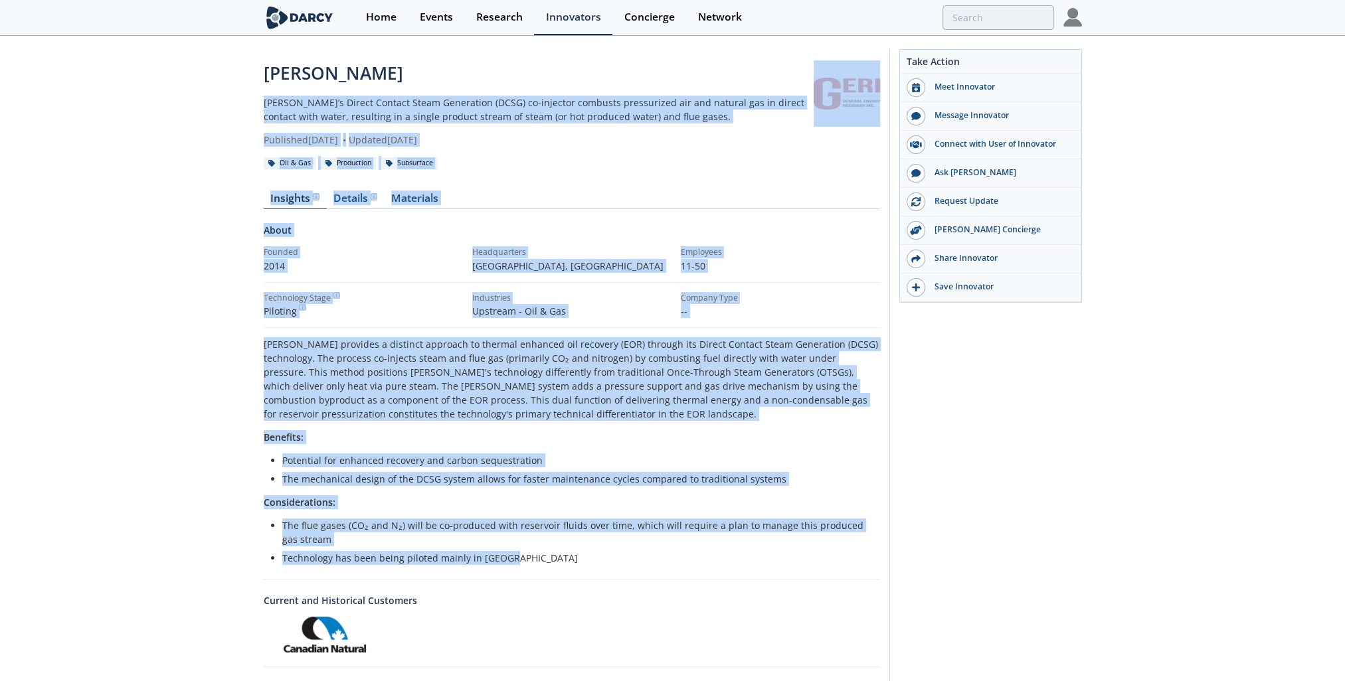
click at [335, 392] on p "[PERSON_NAME] provides a distinct approach to thermal enhanced oil recovery (EO…" at bounding box center [572, 379] width 616 height 84
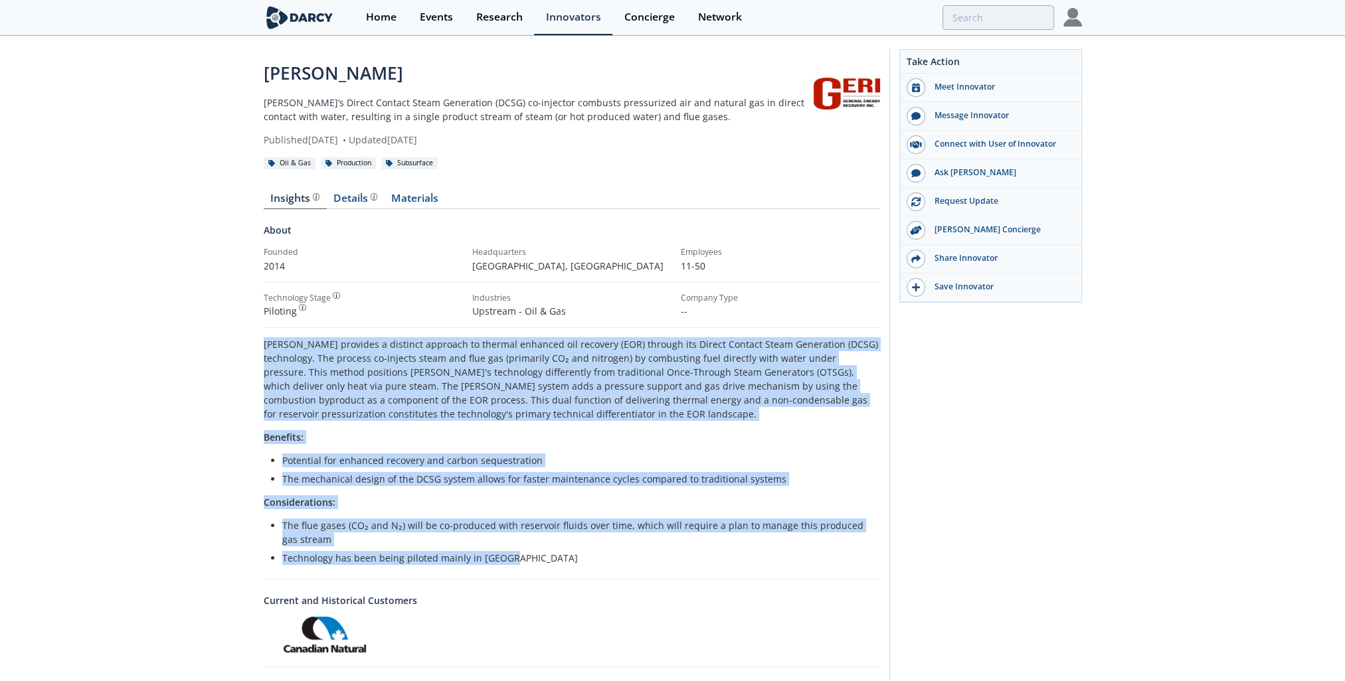
drag, startPoint x: 535, startPoint y: 547, endPoint x: 199, endPoint y: 347, distance: 390.5
click at [199, 347] on div "[PERSON_NAME] [PERSON_NAME]’s Direct Contact Steam Generation (DCSG) co-injecto…" at bounding box center [672, 421] width 1345 height 768
click at [232, 343] on div "[PERSON_NAME] [PERSON_NAME]’s Direct Contact Steam Generation (DCSG) co-injecto…" at bounding box center [672, 421] width 1345 height 768
drag, startPoint x: 260, startPoint y: 344, endPoint x: 618, endPoint y: 553, distance: 414.7
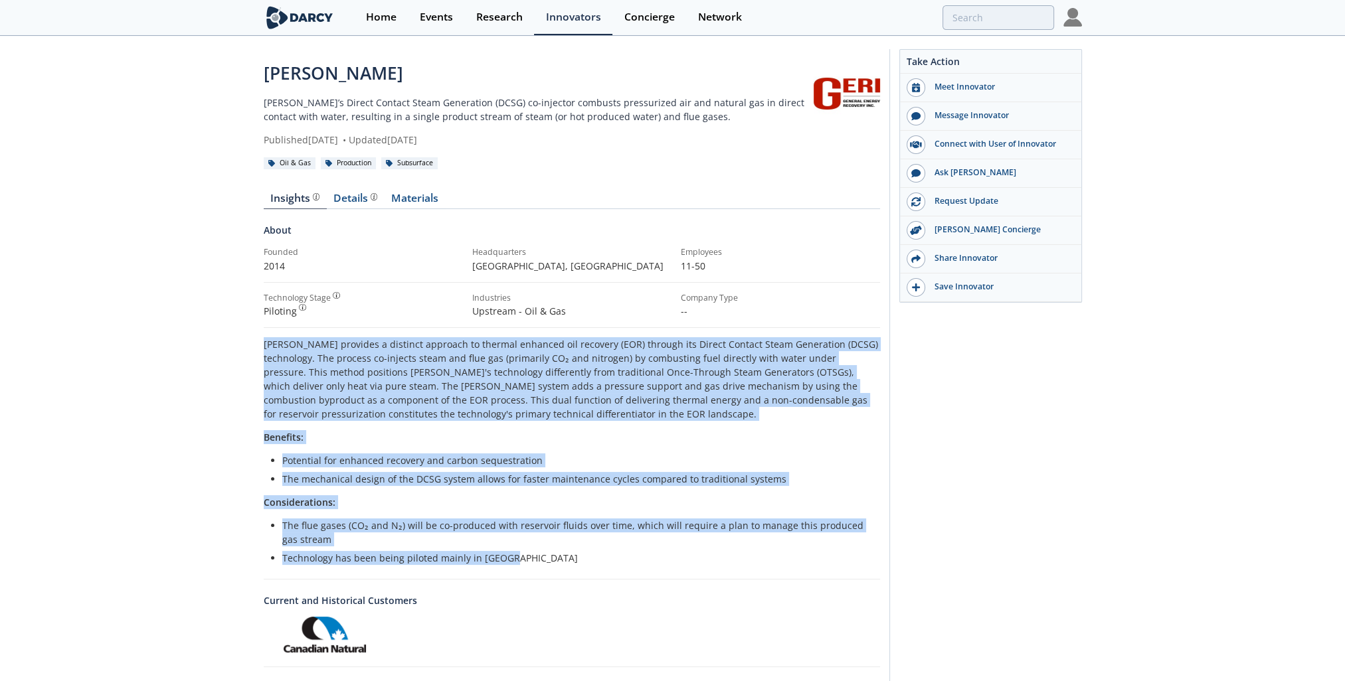
click at [618, 447] on div "[PERSON_NAME] [PERSON_NAME]’s Direct Contact Steam Generation (DCSG) co-injecto…" at bounding box center [672, 421] width 1345 height 768
drag, startPoint x: 618, startPoint y: 553, endPoint x: 521, endPoint y: 565, distance: 97.6
click at [521, 447] on div "About Founded 2014 Headquarters [GEOGRAPHIC_DATA] , [GEOGRAPHIC_DATA] Employees…" at bounding box center [572, 501] width 616 height 564
click at [523, 447] on li "Technology has been being piloted mainly in [GEOGRAPHIC_DATA]" at bounding box center [576, 558] width 588 height 14
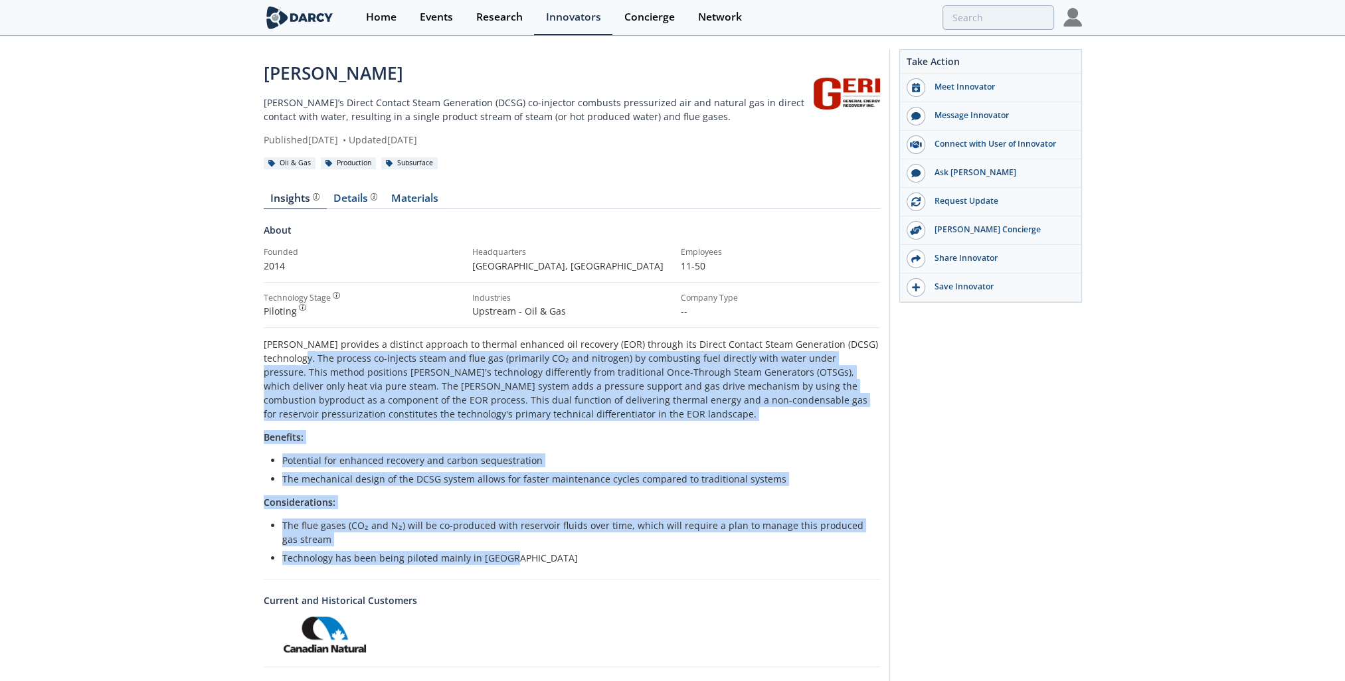
drag, startPoint x: 523, startPoint y: 565, endPoint x: 266, endPoint y: 346, distance: 337.4
click at [266, 346] on div "[PERSON_NAME] provides a distinct approach to thermal enhanced oil recovery (EO…" at bounding box center [572, 451] width 616 height 228
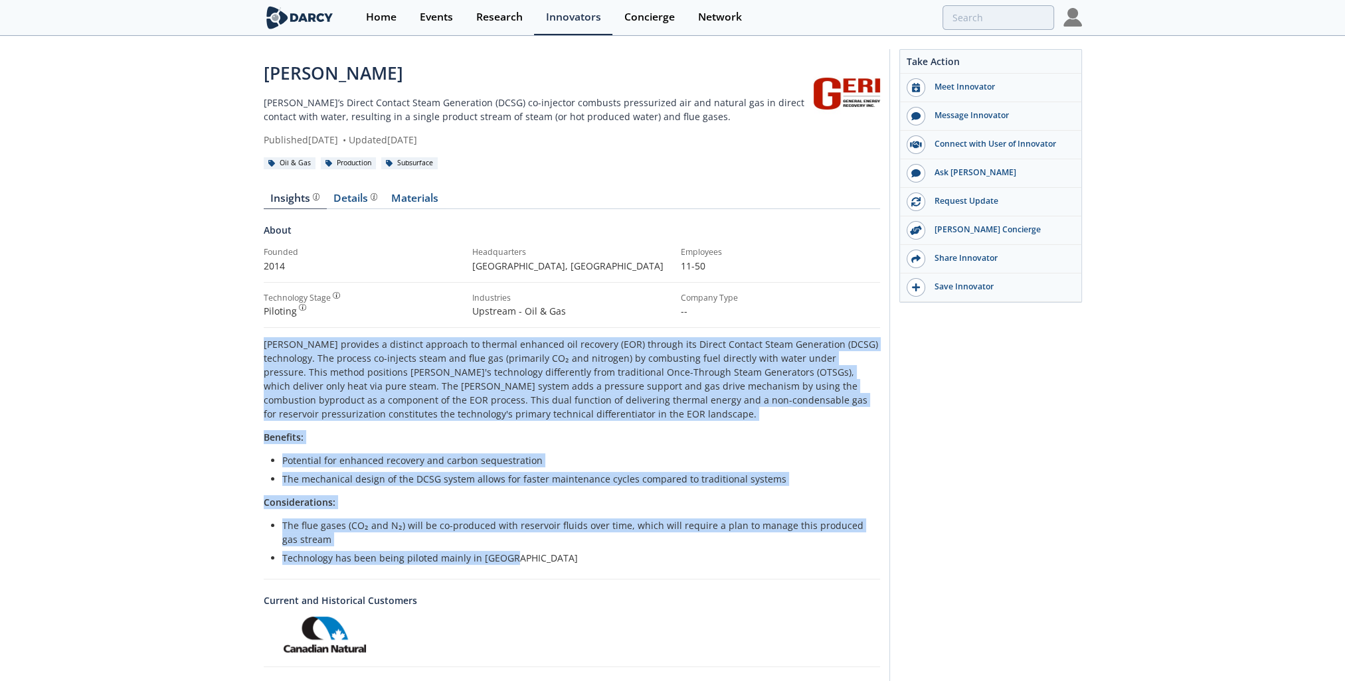
drag, startPoint x: 266, startPoint y: 346, endPoint x: 290, endPoint y: 401, distance: 60.1
click at [290, 401] on p "[PERSON_NAME] provides a distinct approach to thermal enhanced oil recovery (EO…" at bounding box center [572, 379] width 616 height 84
click at [519, 447] on li "Technology has been being piloted mainly in [GEOGRAPHIC_DATA]" at bounding box center [576, 558] width 588 height 14
drag, startPoint x: 488, startPoint y: 535, endPoint x: 260, endPoint y: 335, distance: 303.1
click at [260, 335] on div "[PERSON_NAME] [PERSON_NAME]’s Direct Contact Steam Generation (DCSG) co-injecto…" at bounding box center [672, 421] width 1345 height 768
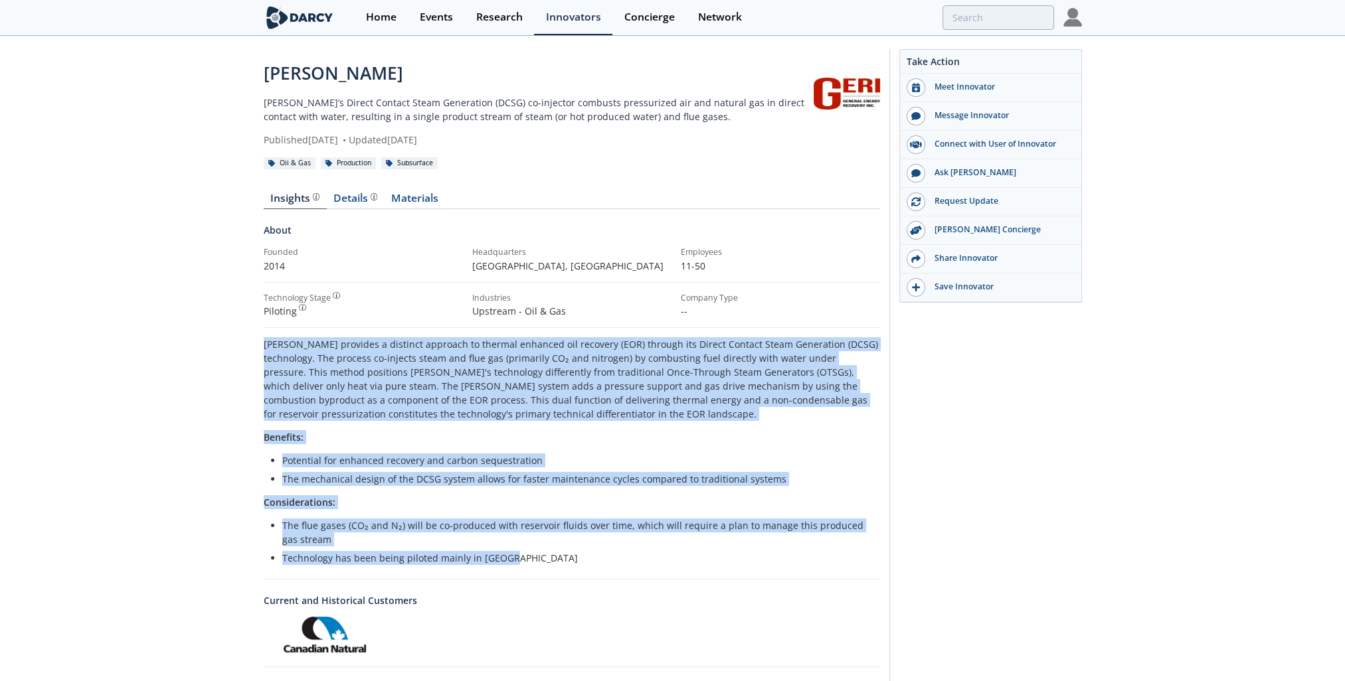
drag, startPoint x: 260, startPoint y: 335, endPoint x: 266, endPoint y: 354, distance: 19.7
click at [266, 354] on p "[PERSON_NAME] provides a distinct approach to thermal enhanced oil recovery (EO…" at bounding box center [572, 379] width 616 height 84
click at [261, 354] on div "[PERSON_NAME] [PERSON_NAME]’s Direct Contact Steam Generation (DCSG) co-injecto…" at bounding box center [672, 421] width 1345 height 768
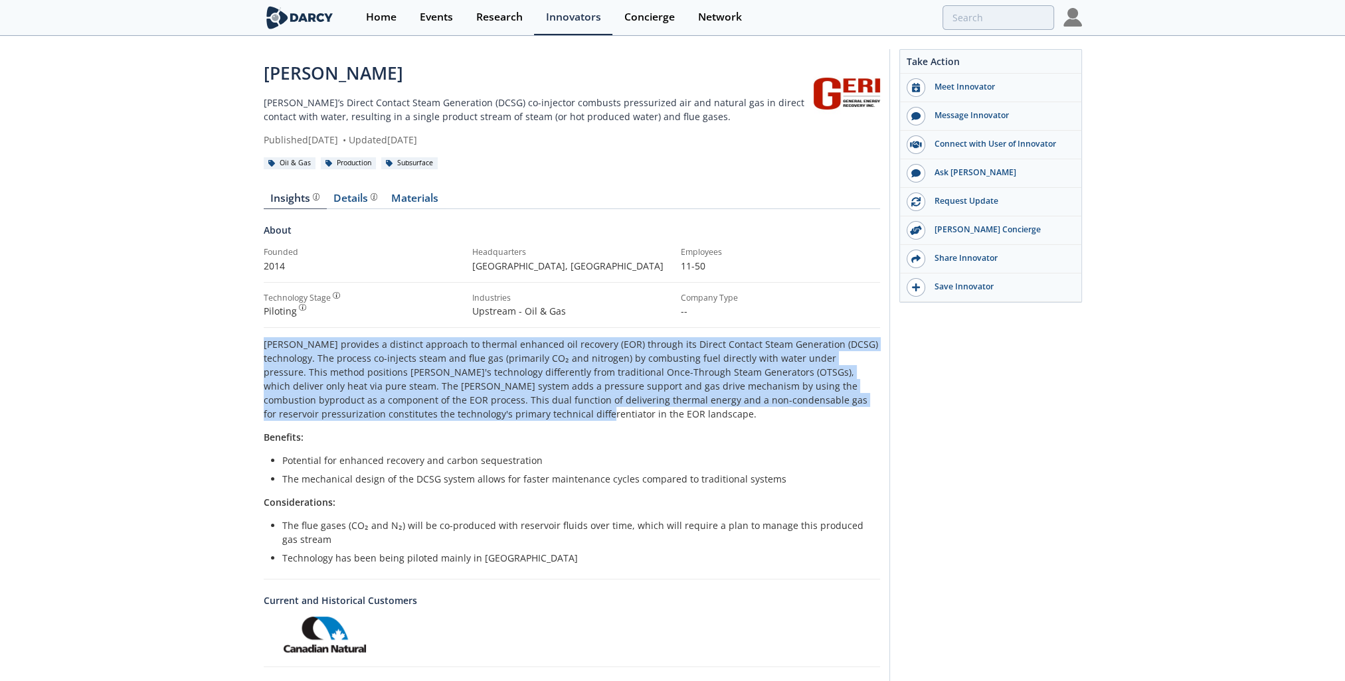
drag, startPoint x: 261, startPoint y: 346, endPoint x: 441, endPoint y: 414, distance: 192.6
click at [441, 414] on div "[PERSON_NAME] [PERSON_NAME]’s Direct Contact Steam Generation (DCSG) co-injecto…" at bounding box center [672, 421] width 1345 height 768
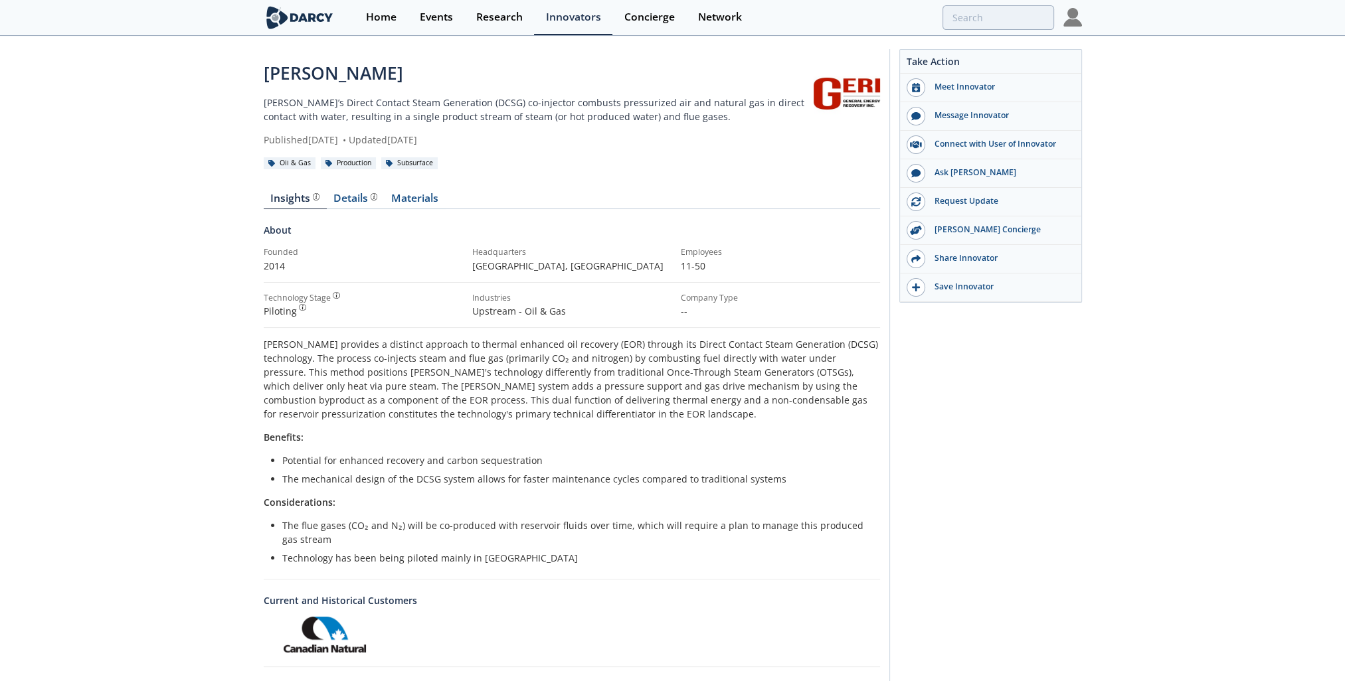
drag, startPoint x: 441, startPoint y: 414, endPoint x: 438, endPoint y: 426, distance: 11.6
click at [438, 426] on div "[PERSON_NAME] provides a distinct approach to thermal enhanced oil recovery (EO…" at bounding box center [572, 451] width 616 height 228
